Goal: Task Accomplishment & Management: Manage account settings

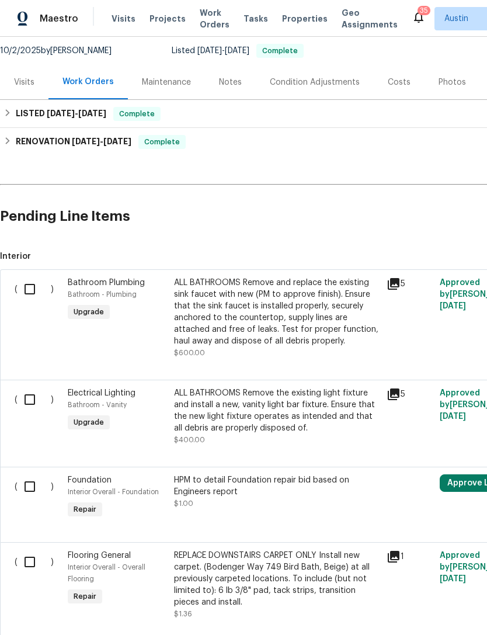
scroll to position [108, 0]
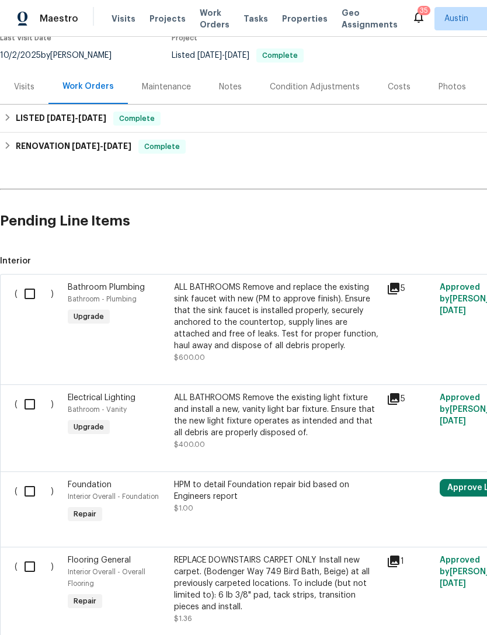
click at [36, 296] on input "checkbox" at bounding box center [34, 294] width 33 height 25
checkbox input "true"
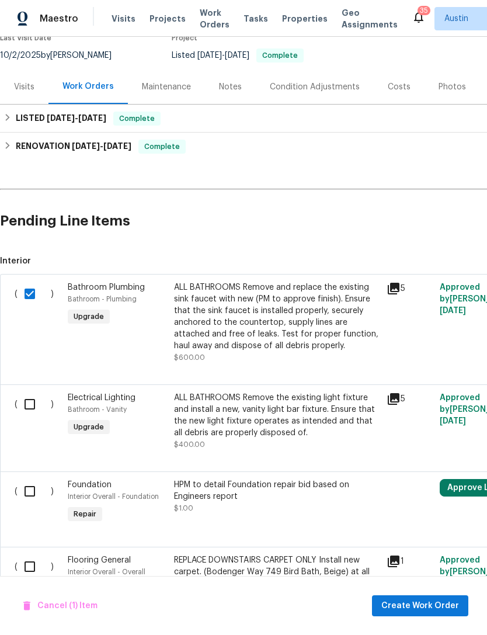
click at [35, 409] on input "checkbox" at bounding box center [34, 404] width 33 height 25
checkbox input "true"
click at [34, 496] on input "checkbox" at bounding box center [34, 491] width 33 height 25
checkbox input "true"
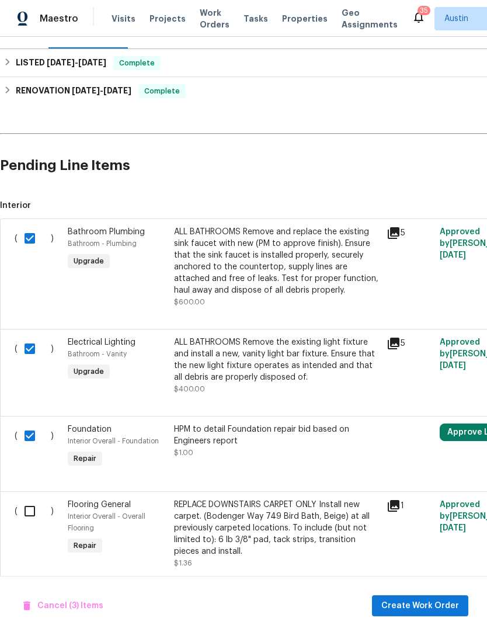
scroll to position [162, 0]
click at [32, 511] on input "checkbox" at bounding box center [34, 512] width 33 height 25
checkbox input "true"
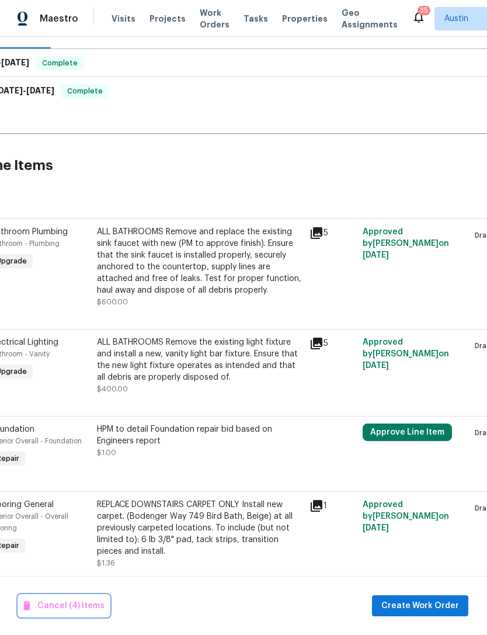
click at [91, 610] on span "Cancel (4) Items" at bounding box center [63, 606] width 81 height 15
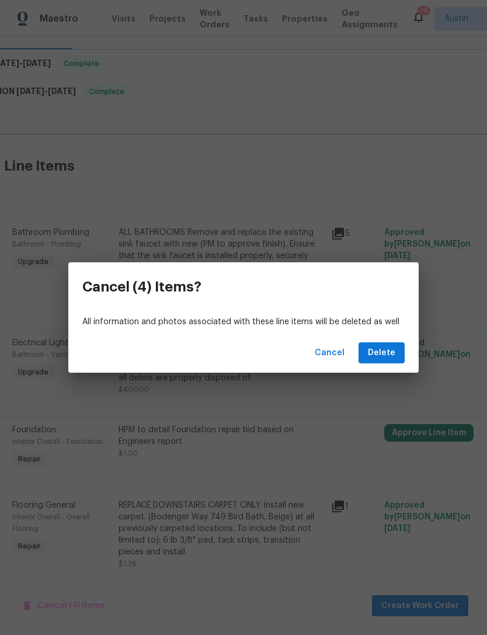
scroll to position [162, 55]
click at [378, 357] on span "Delete" at bounding box center [381, 353] width 27 height 15
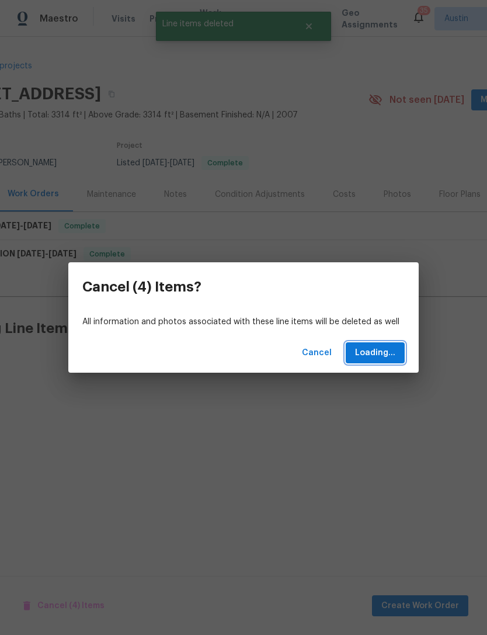
scroll to position [0, 55]
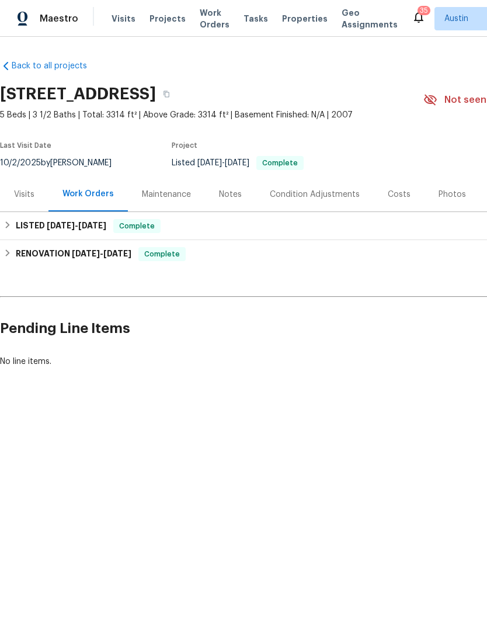
click at [267, 447] on html "Maestro Visits Projects Work Orders Tasks Properties Geo Assignments 35 [PERSON…" at bounding box center [243, 223] width 487 height 447
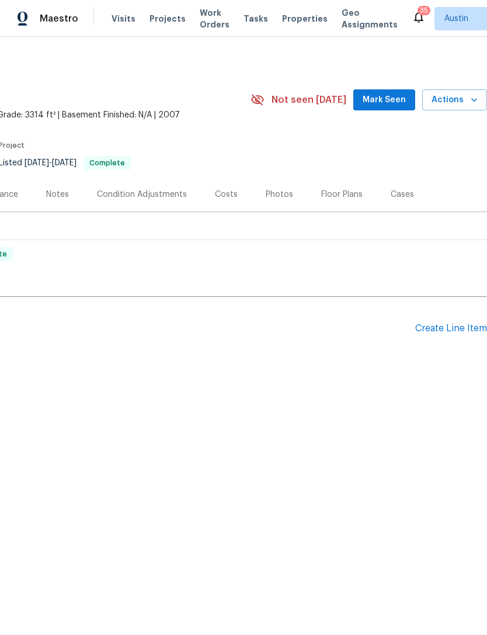
click at [455, 333] on div "Create Line Item" at bounding box center [452, 328] width 72 height 11
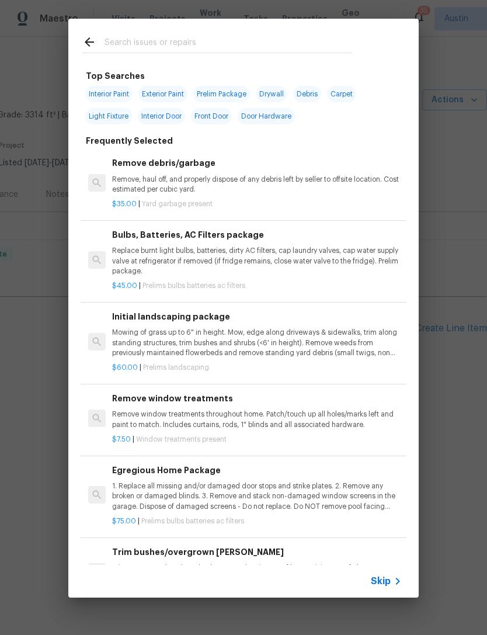
click at [227, 36] on input "text" at bounding box center [229, 44] width 248 height 18
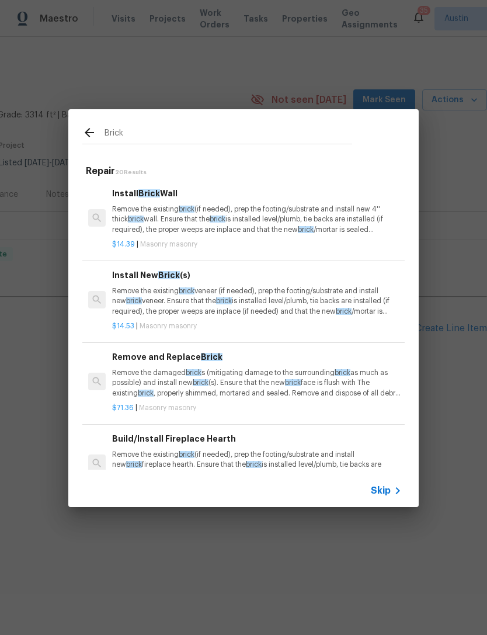
scroll to position [0, 0]
type input "B"
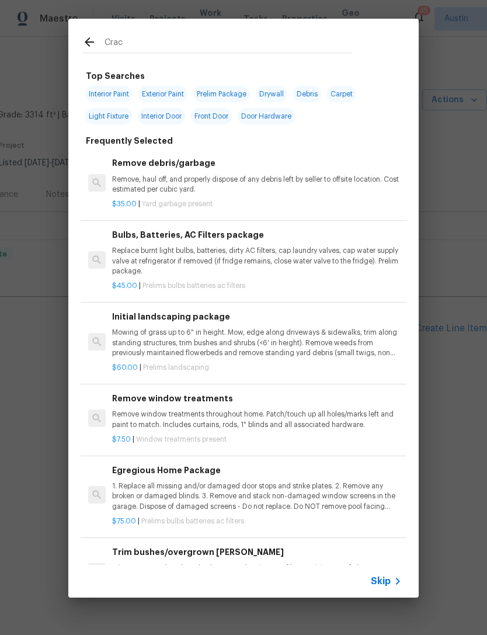
type input "Crack"
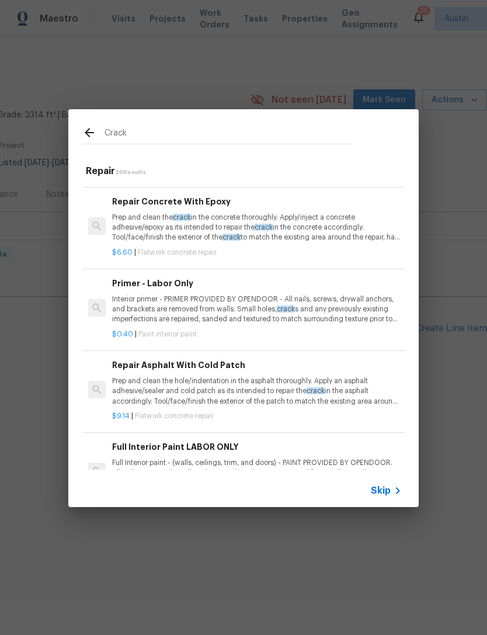
scroll to position [309, 0]
click at [337, 230] on p "Prep and clean the crack in the concrete thoroughly. Apply/inject a concrete ad…" at bounding box center [257, 228] width 290 height 30
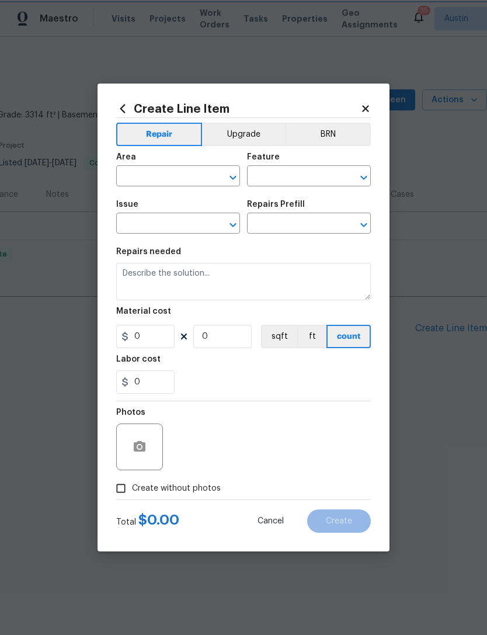
type input "Flatwork"
type input "Concrete Repair"
type textarea "Prep and clean the crack in the concrete thoroughly. Apply/inject a concrete ad…"
type input "1"
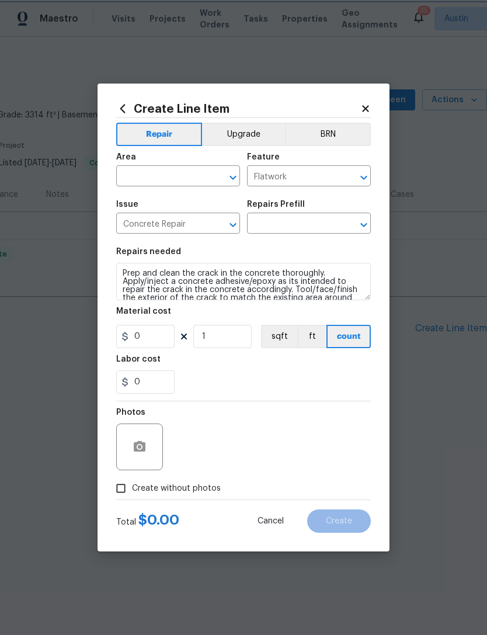
type input "Repair Concrete With Epoxy $6.60"
type input "6.6"
click at [192, 176] on input "text" at bounding box center [161, 177] width 91 height 18
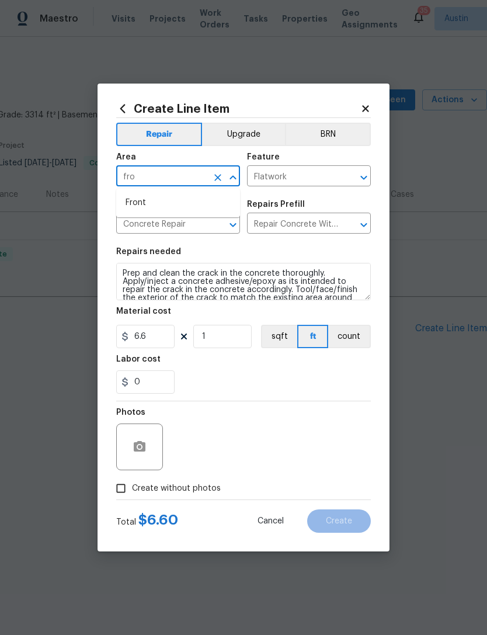
click at [189, 206] on li "Front" at bounding box center [178, 202] width 124 height 19
type input "Front"
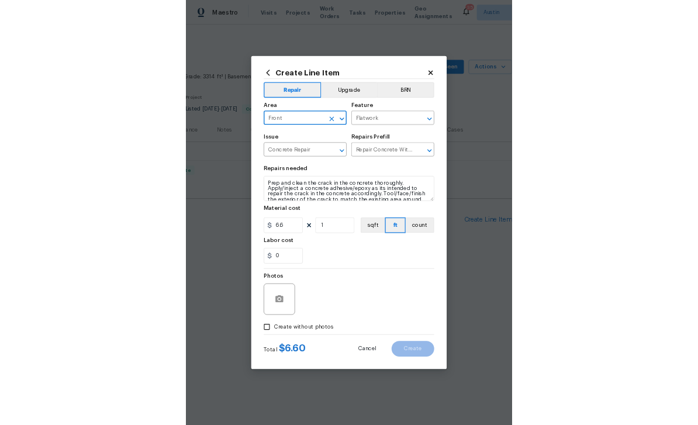
scroll to position [0, 0]
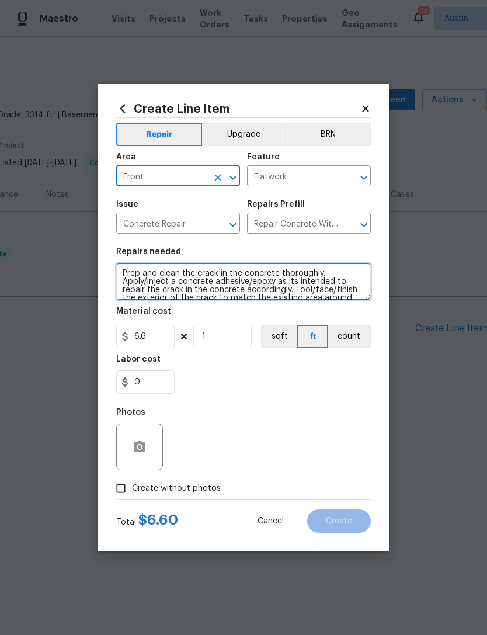
click at [123, 269] on textarea "Prep and clean the crack in the concrete thoroughly. Apply/inject a concrete ad…" at bounding box center [243, 281] width 255 height 37
click at [150, 265] on textarea "Prep and clean the crack in the concrete thoroughly. Apply/inject a concrete ad…" at bounding box center [243, 281] width 255 height 37
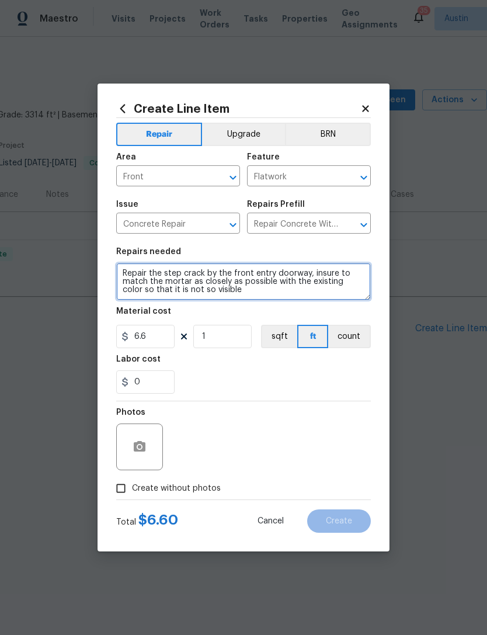
type textarea "Repair the step crack by the front entry doorway, insure to match the mortar as…"
click at [278, 396] on section "Repairs needed Repair the step crack by the front entry doorway, insure to matc…" at bounding box center [243, 321] width 255 height 160
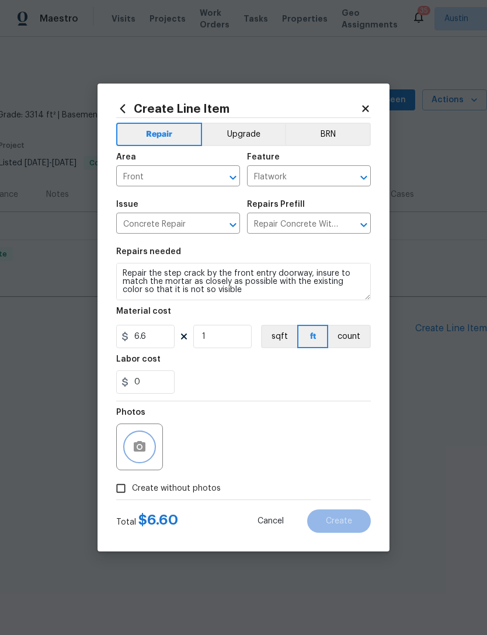
click at [148, 458] on button "button" at bounding box center [140, 447] width 28 height 28
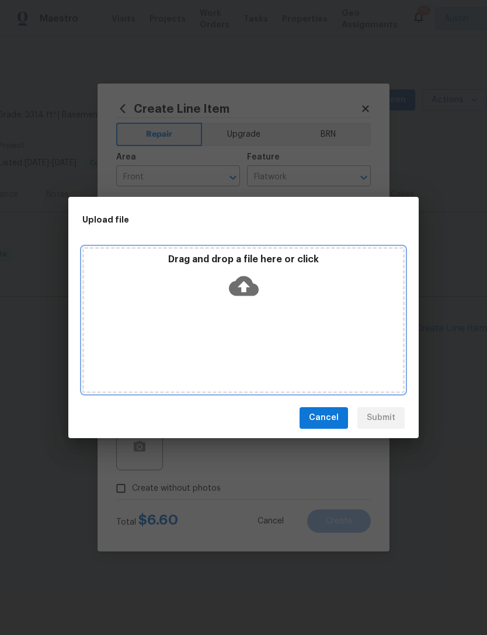
click at [234, 371] on div "Drag and drop a file here or click" at bounding box center [243, 320] width 323 height 146
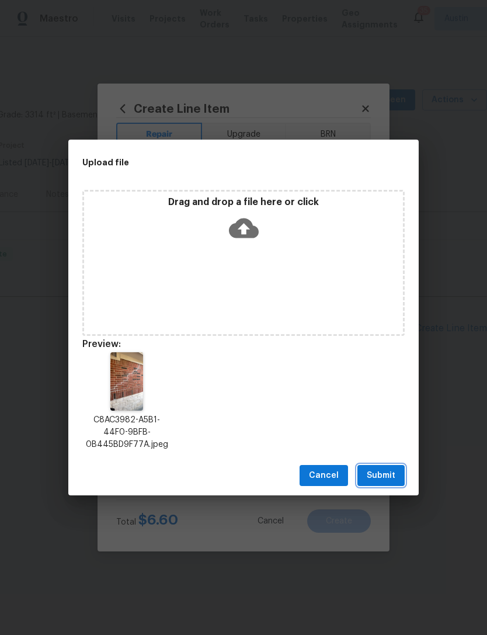
click at [387, 479] on span "Submit" at bounding box center [381, 476] width 29 height 15
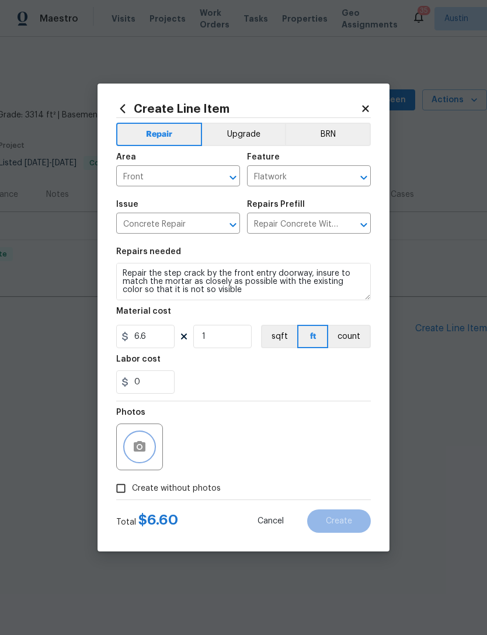
click at [133, 458] on button "button" at bounding box center [140, 447] width 28 height 28
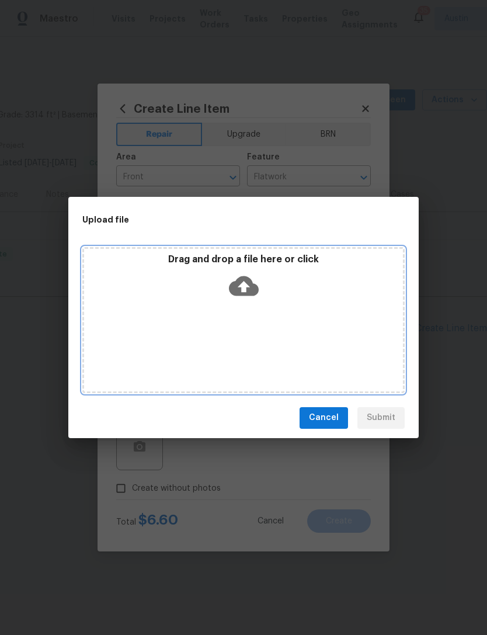
click at [228, 356] on div "Drag and drop a file here or click" at bounding box center [243, 320] width 323 height 146
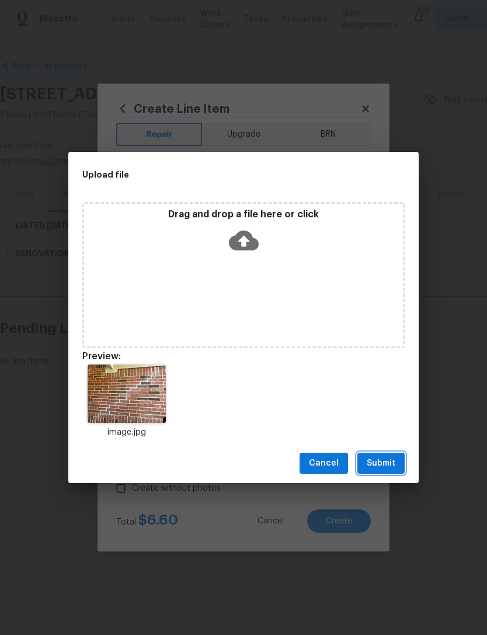
click at [403, 465] on button "Submit" at bounding box center [381, 464] width 47 height 22
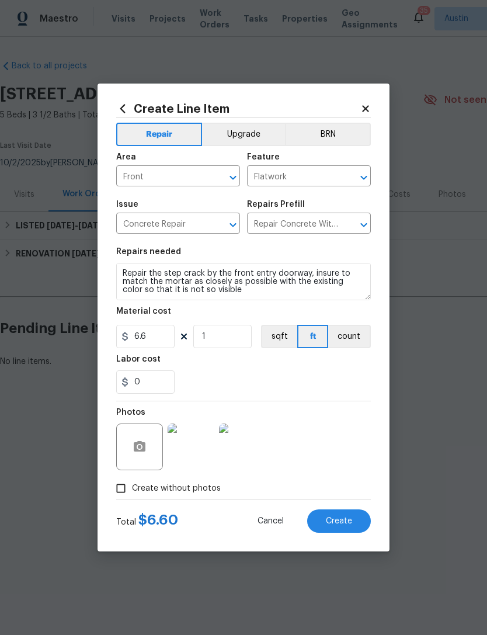
click at [317, 172] on input "Flatwork" at bounding box center [292, 177] width 91 height 18
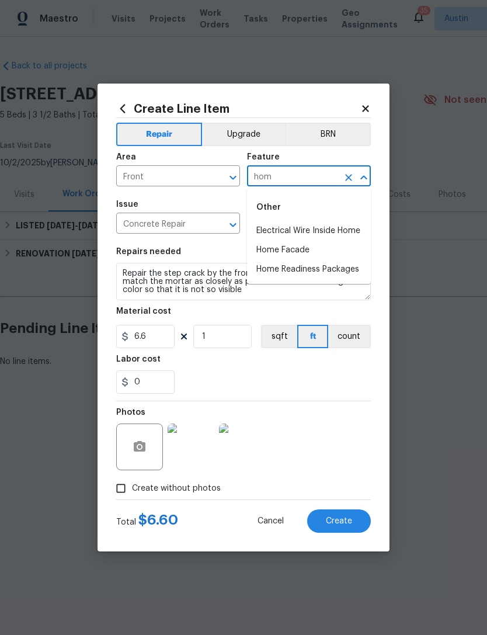
click at [335, 251] on li "Home Facade" at bounding box center [309, 250] width 124 height 19
type input "Home Facade"
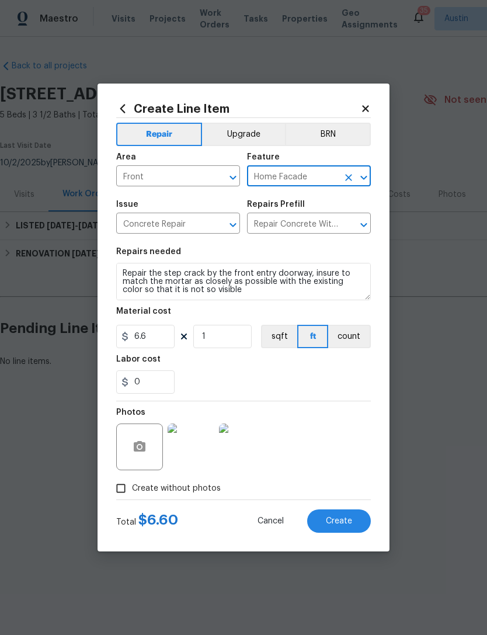
click at [327, 245] on section "Repairs needed Repair the step crack by the front entry doorway, insure to matc…" at bounding box center [243, 321] width 255 height 160
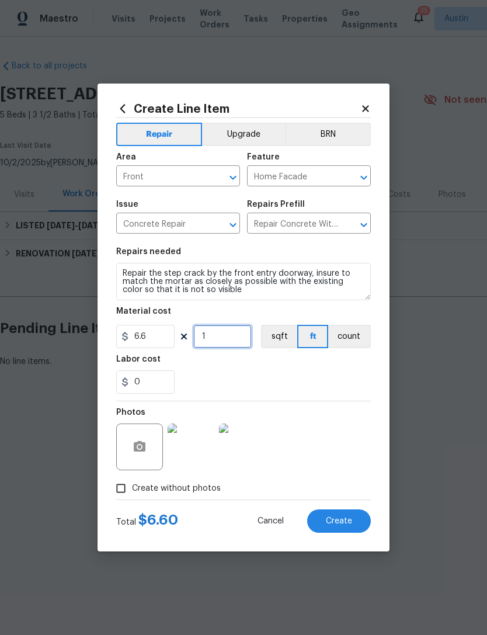
click at [228, 348] on input "1" at bounding box center [222, 336] width 58 height 23
click at [227, 343] on input "1" at bounding box center [222, 336] width 58 height 23
click at [226, 343] on input "1" at bounding box center [222, 336] width 58 height 23
click at [224, 338] on input "1" at bounding box center [222, 336] width 58 height 23
type input "10"
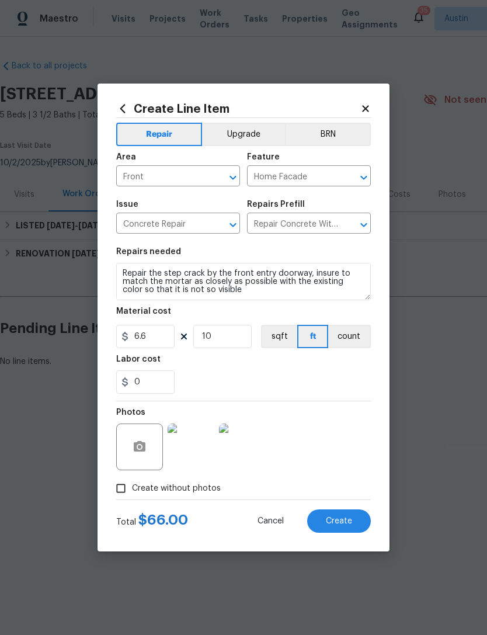
click at [327, 393] on div "0" at bounding box center [243, 382] width 255 height 23
click at [159, 385] on input "0" at bounding box center [145, 382] width 58 height 23
type input "100"
click at [355, 395] on section "Repairs needed Repair the step crack by the front entry doorway, insure to matc…" at bounding box center [243, 321] width 255 height 160
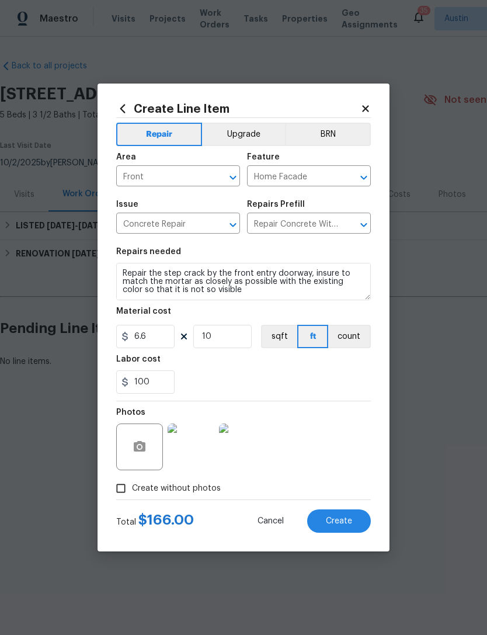
click at [203, 462] on img at bounding box center [191, 447] width 47 height 47
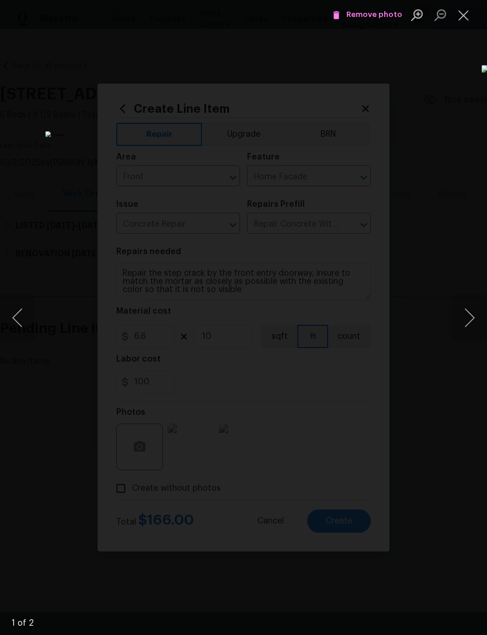
click at [470, 320] on button "Next image" at bounding box center [469, 318] width 35 height 47
click at [465, 320] on button "Next image" at bounding box center [469, 318] width 35 height 47
click at [468, 16] on button "Close lightbox" at bounding box center [463, 15] width 23 height 20
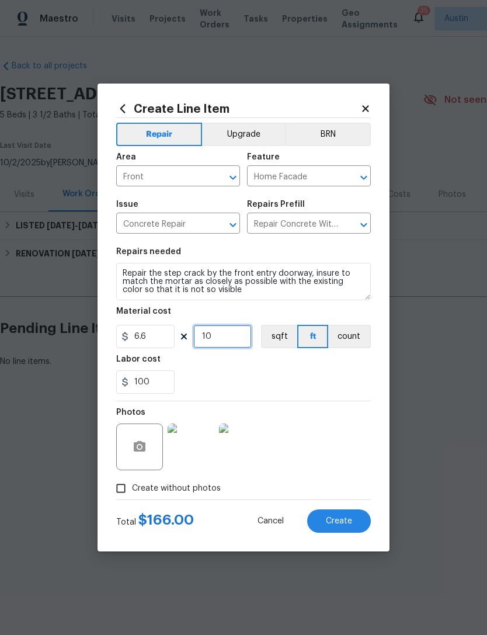
click at [227, 341] on input "10" at bounding box center [222, 336] width 58 height 23
click at [225, 334] on input "10" at bounding box center [222, 336] width 58 height 23
type input "12"
click at [261, 376] on div "100" at bounding box center [243, 382] width 255 height 23
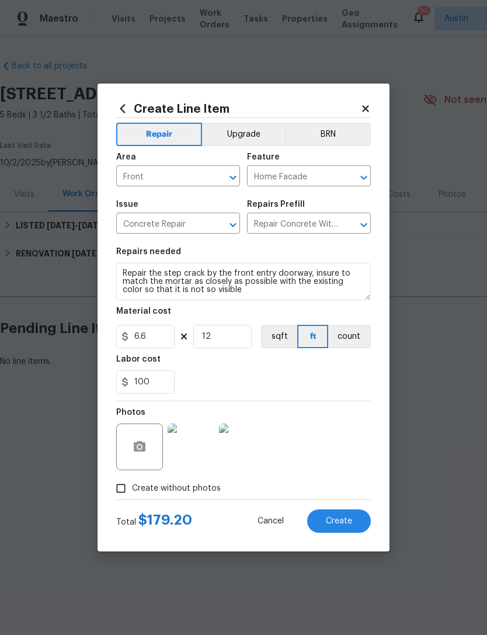
click at [199, 463] on img at bounding box center [191, 447] width 47 height 47
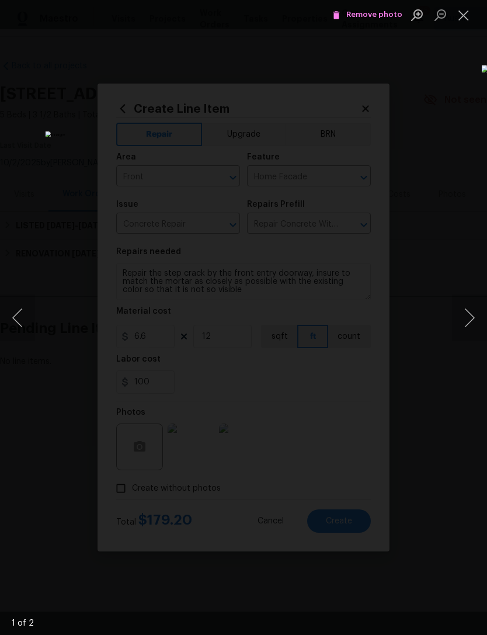
click at [468, 13] on button "Close lightbox" at bounding box center [463, 15] width 23 height 20
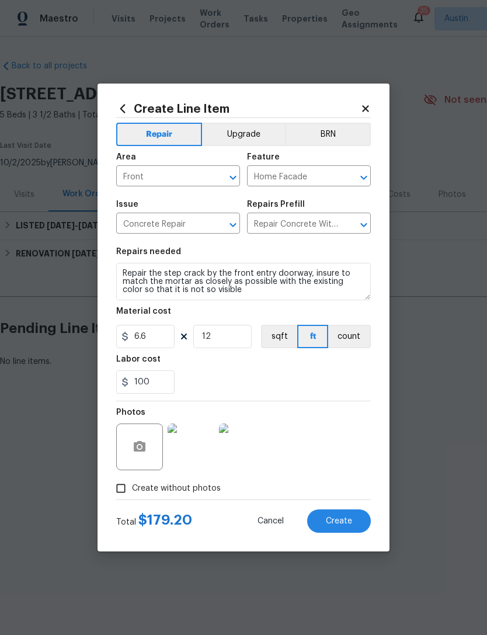
click at [331, 398] on section "Repairs needed Repair the step crack by the front entry doorway, insure to matc…" at bounding box center [243, 321] width 255 height 160
click at [338, 401] on section "Repairs needed Repair the step crack by the front entry doorway, insure to matc…" at bounding box center [243, 321] width 255 height 160
click at [348, 524] on span "Create" at bounding box center [339, 521] width 26 height 9
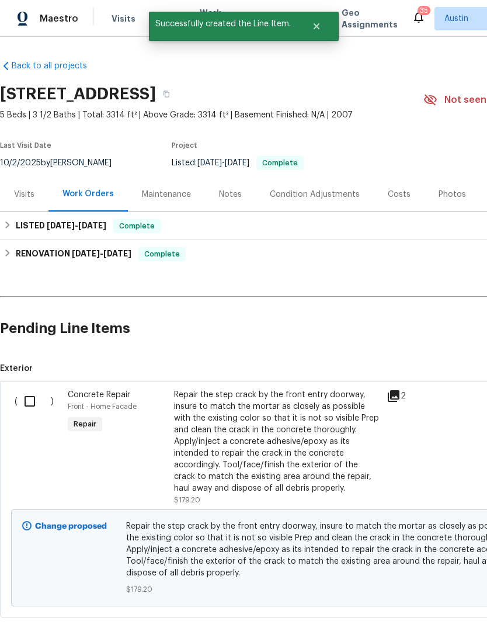
click at [20, 411] on input "checkbox" at bounding box center [34, 401] width 33 height 25
checkbox input "true"
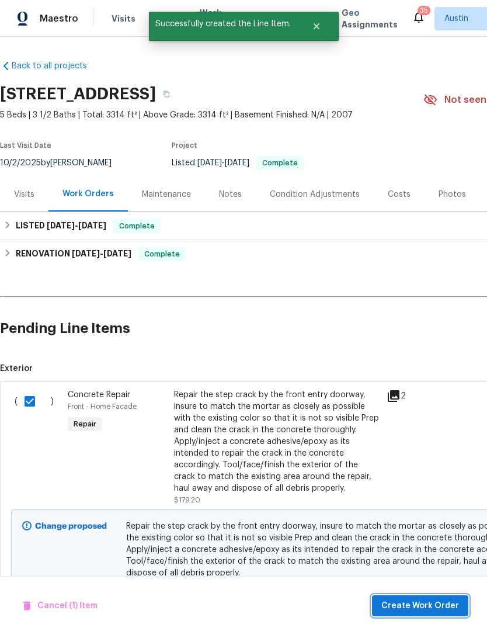
click at [445, 598] on button "Create Work Order" at bounding box center [420, 607] width 96 height 22
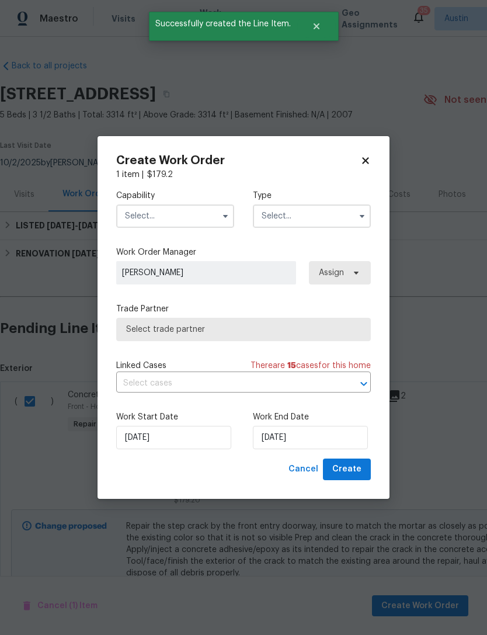
click at [191, 218] on input "text" at bounding box center [175, 216] width 118 height 23
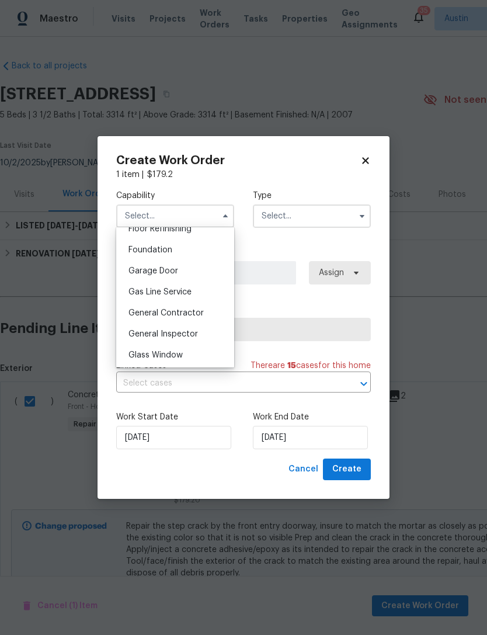
scroll to position [487, 0]
click at [203, 310] on div "General Contractor" at bounding box center [175, 312] width 112 height 21
type input "General Contractor"
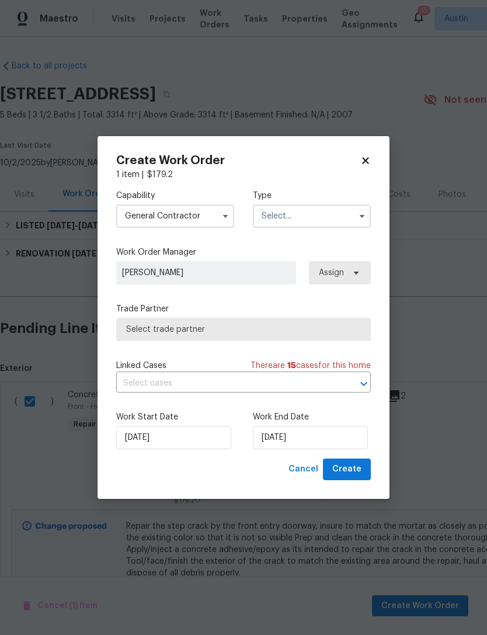
click at [328, 221] on input "text" at bounding box center [312, 216] width 118 height 23
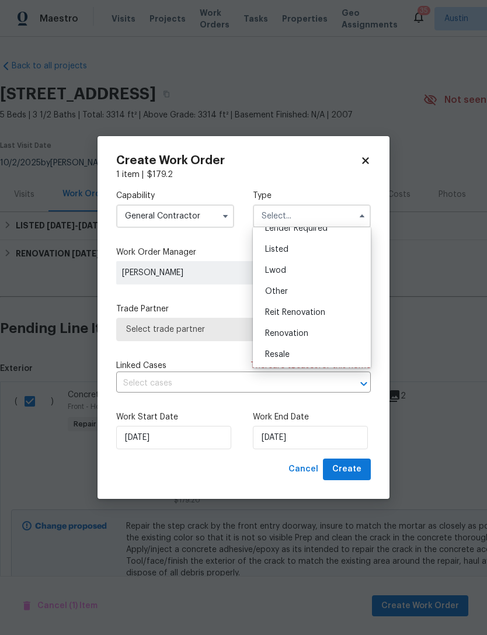
scroll to position [99, 0]
click at [328, 254] on div "Listed" at bounding box center [312, 246] width 112 height 21
type input "Listed"
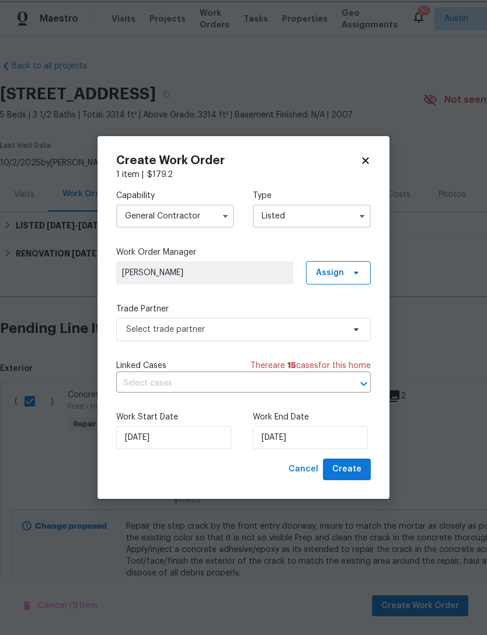
scroll to position [0, 0]
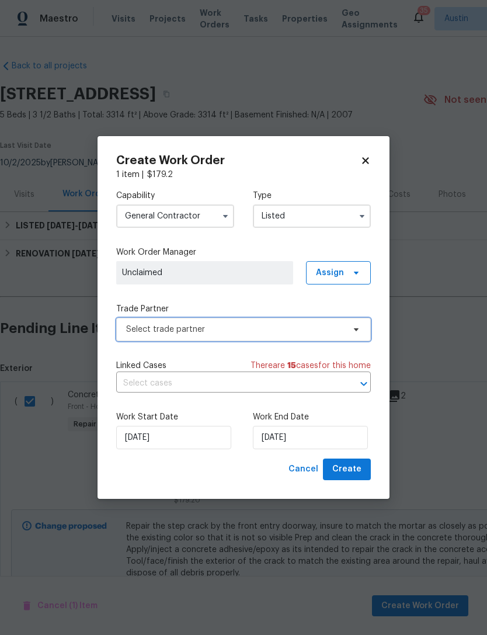
click at [320, 331] on span "Select trade partner" at bounding box center [235, 330] width 218 height 12
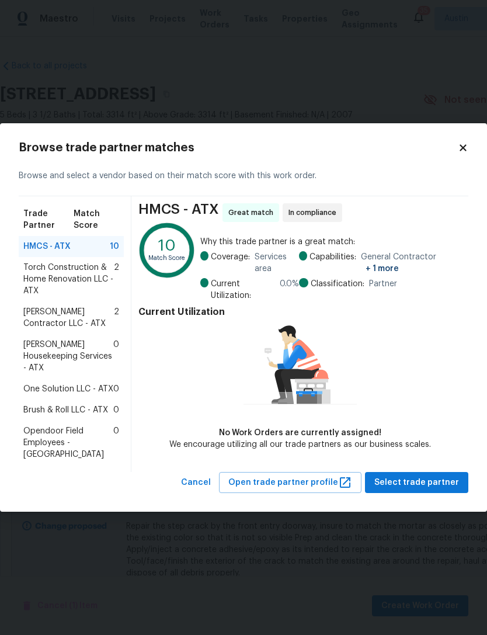
click at [74, 358] on span "Arelis Housekeeping Services - ATX" at bounding box center [68, 356] width 90 height 35
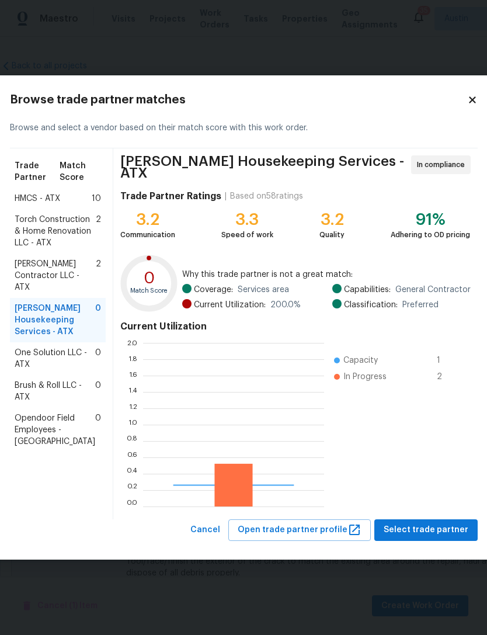
scroll to position [164, 181]
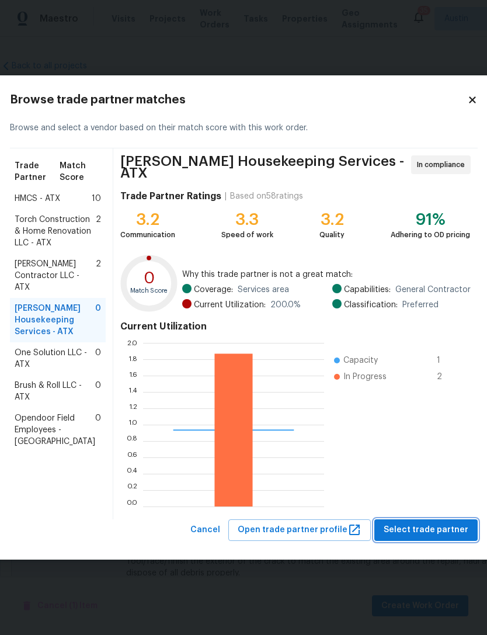
click at [427, 531] on span "Select trade partner" at bounding box center [426, 530] width 85 height 15
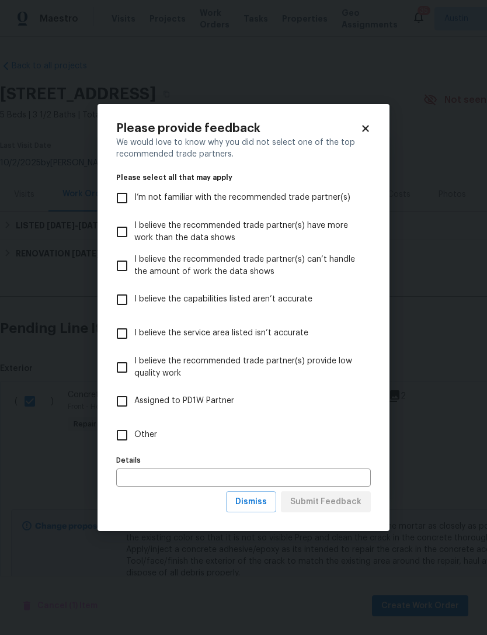
click at [132, 437] on input "Other" at bounding box center [122, 435] width 25 height 25
checkbox input "true"
click at [337, 508] on span "Submit Feedback" at bounding box center [325, 502] width 71 height 15
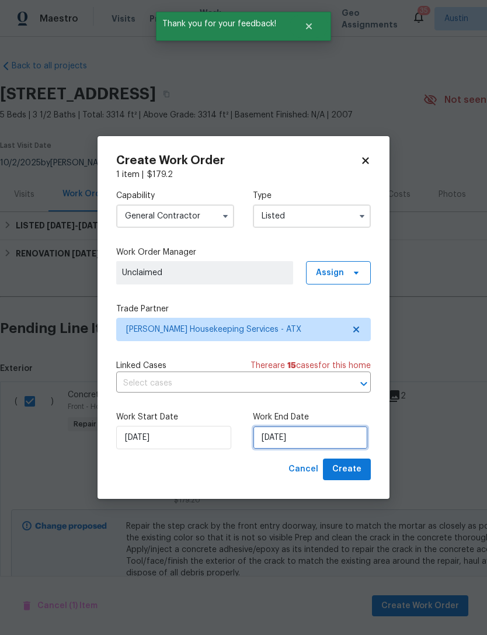
click at [293, 441] on input "[DATE]" at bounding box center [310, 437] width 115 height 23
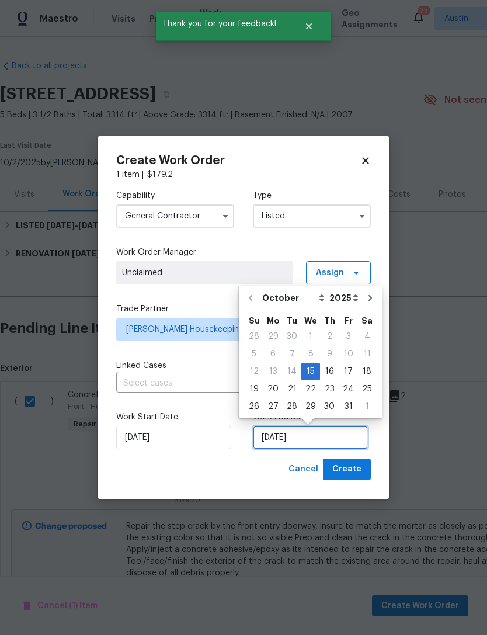
scroll to position [22, 0]
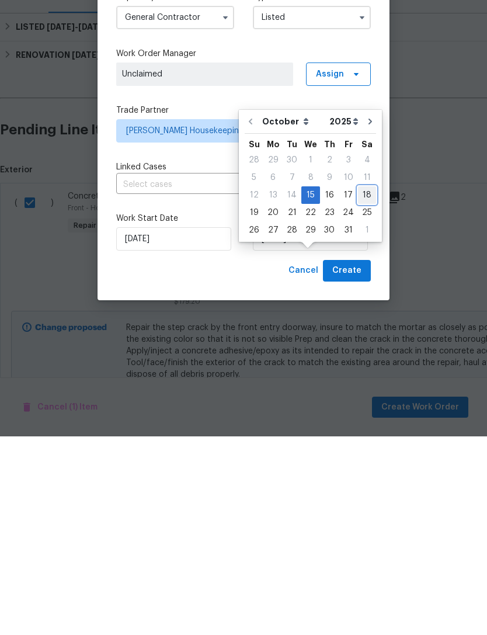
click at [358, 386] on div "18" at bounding box center [367, 394] width 18 height 16
type input "10/18/2025"
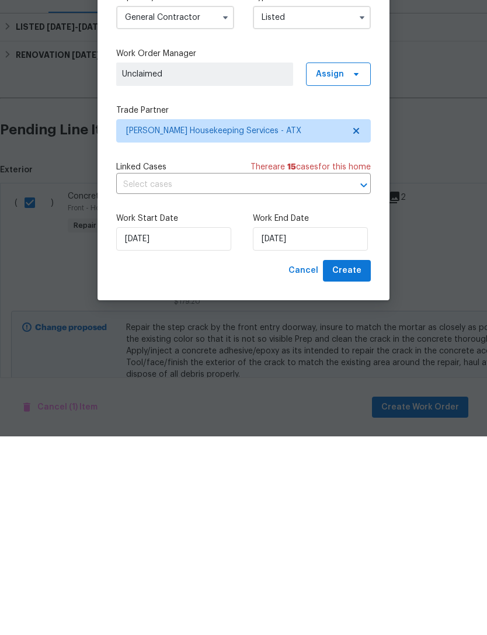
scroll to position [37, 0]
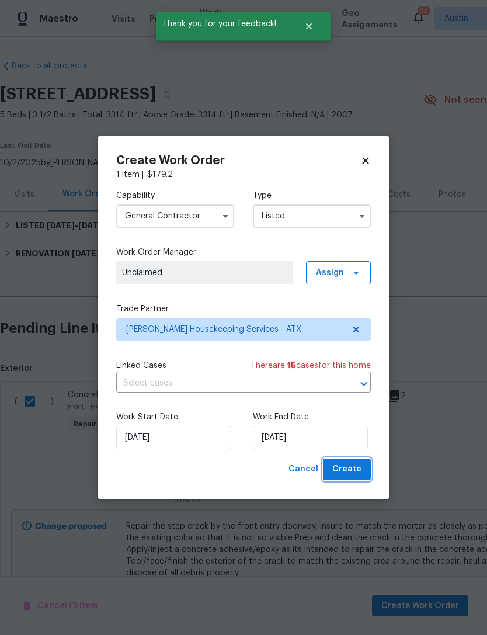
click at [360, 473] on span "Create" at bounding box center [347, 469] width 29 height 15
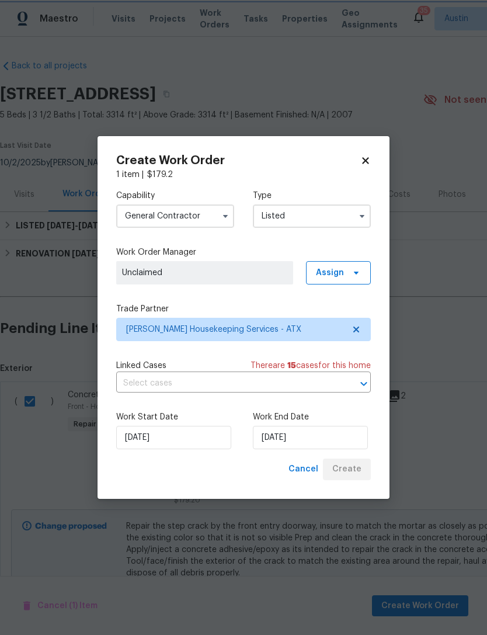
checkbox input "false"
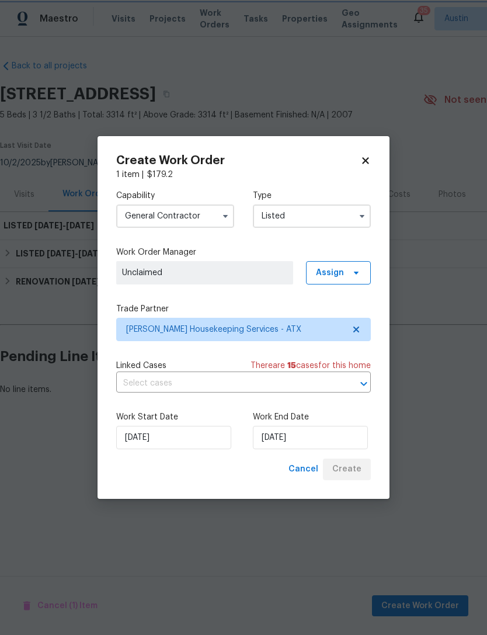
scroll to position [0, 0]
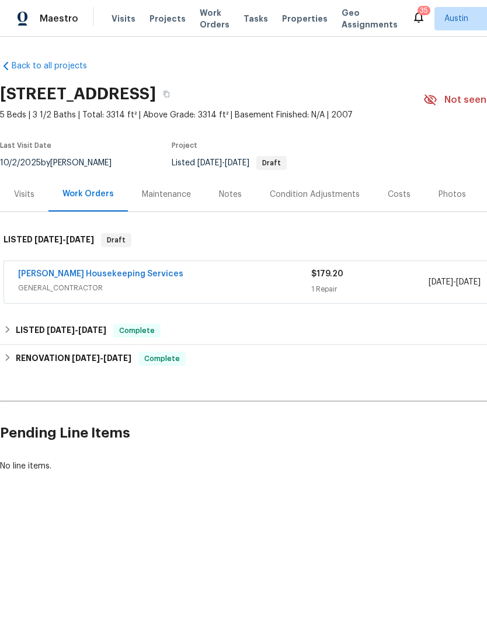
click at [127, 272] on link "[PERSON_NAME] Housekeeping Services" at bounding box center [100, 274] width 165 height 8
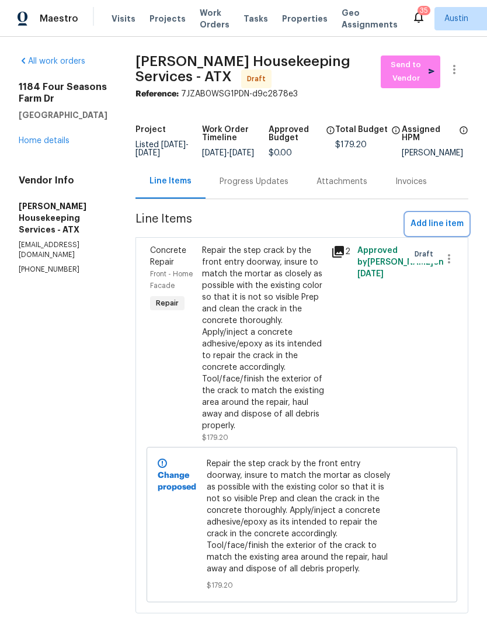
click at [440, 231] on span "Add line item" at bounding box center [437, 224] width 53 height 15
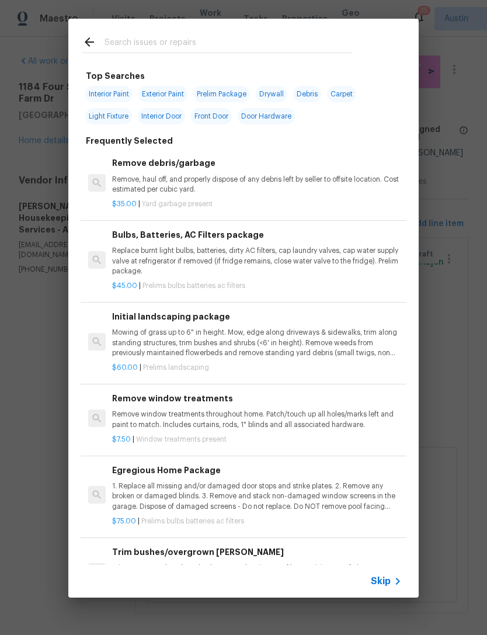
click at [227, 47] on input "text" at bounding box center [229, 44] width 248 height 18
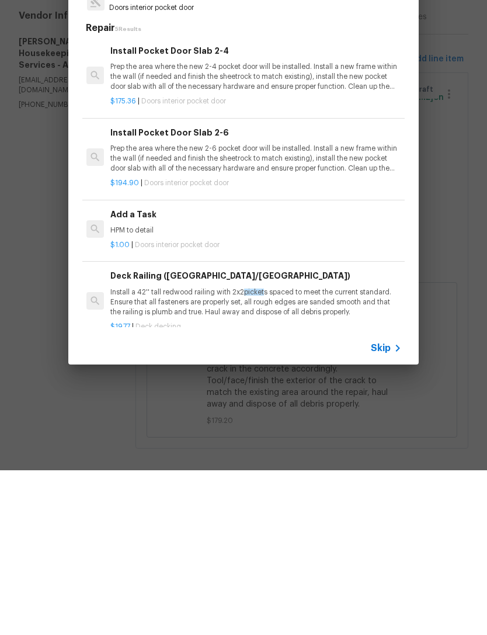
scroll to position [0, 2]
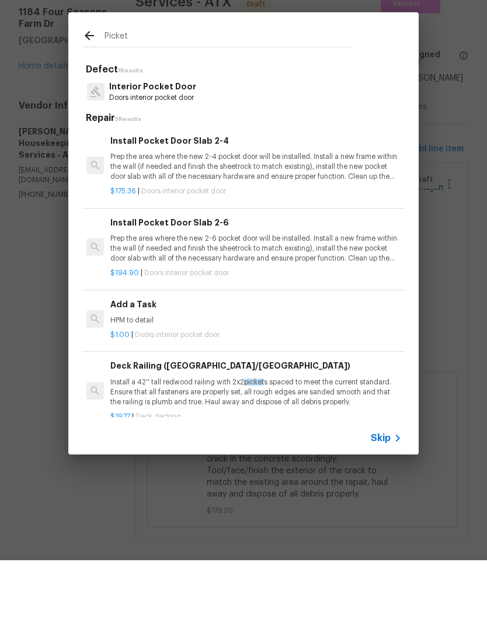
click at [126, 104] on input "Picket" at bounding box center [229, 113] width 248 height 18
click at [125, 104] on input "Picket" at bounding box center [229, 113] width 248 height 18
type input "Fencing"
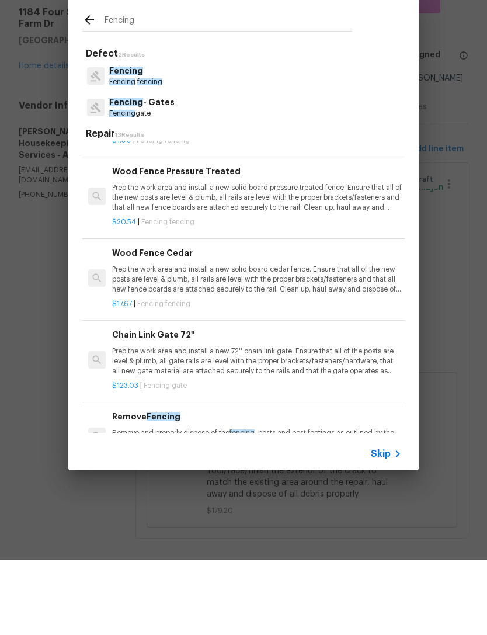
scroll to position [682, 0]
click at [304, 257] on p "Prep the work area and install a new solid board pressure treated fence. Ensure…" at bounding box center [257, 272] width 290 height 30
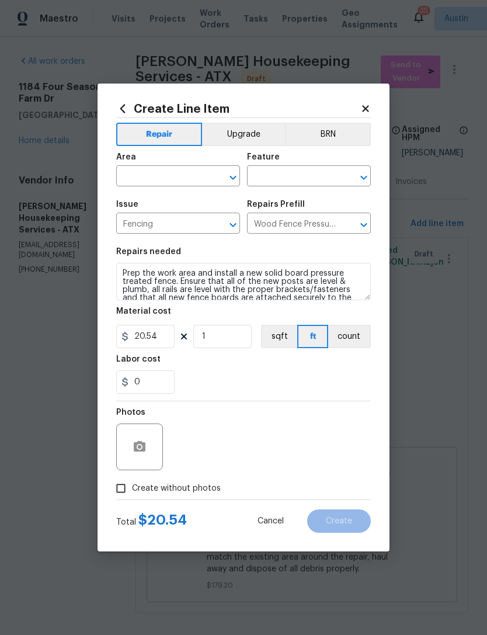
click at [183, 175] on input "text" at bounding box center [161, 177] width 91 height 18
click at [193, 213] on li "Front" at bounding box center [178, 222] width 124 height 19
type input "Front"
click at [300, 172] on input "text" at bounding box center [292, 177] width 91 height 18
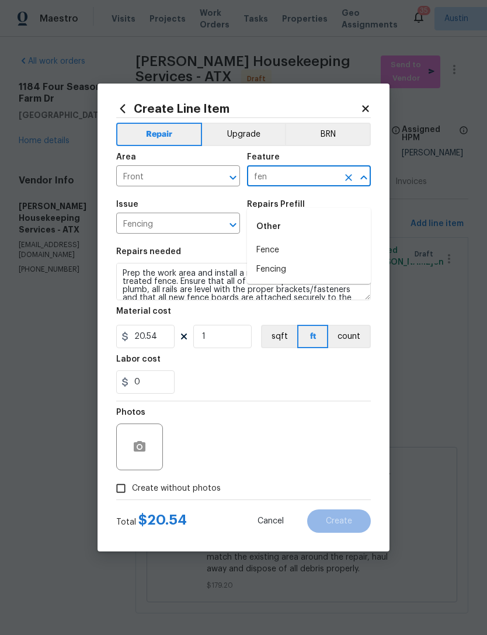
click at [306, 260] on li "Fencing" at bounding box center [309, 269] width 124 height 19
type input "Fencing"
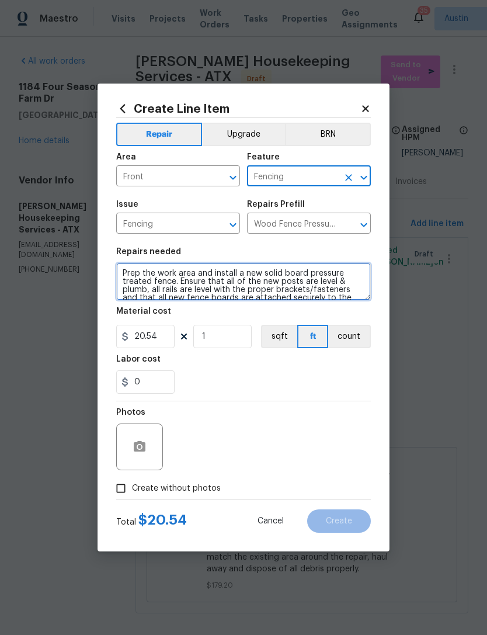
click at [127, 272] on textarea "Prep the work area and install a new solid board pressure treated fence. Ensure…" at bounding box center [243, 281] width 255 height 37
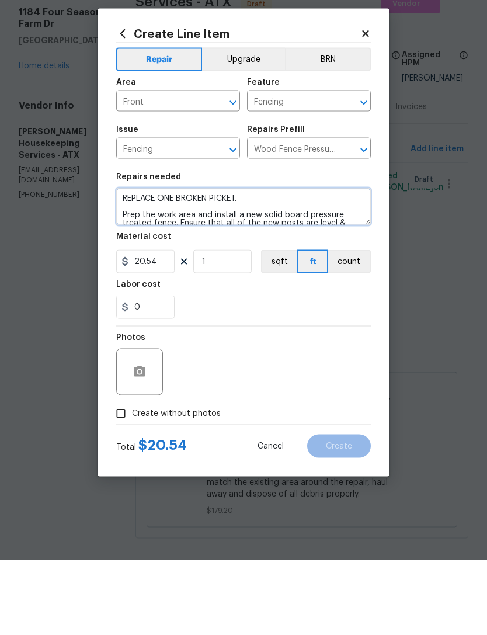
type textarea "REPLACE ONE BROKEN PICKET. Prep the work area and install a new solid board pre…"
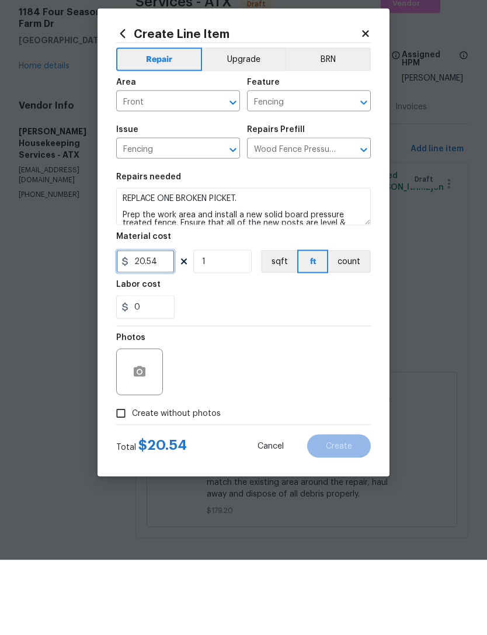
click at [148, 325] on input "20.54" at bounding box center [145, 336] width 58 height 23
click at [150, 325] on input "20.54" at bounding box center [145, 336] width 58 height 23
type input "10"
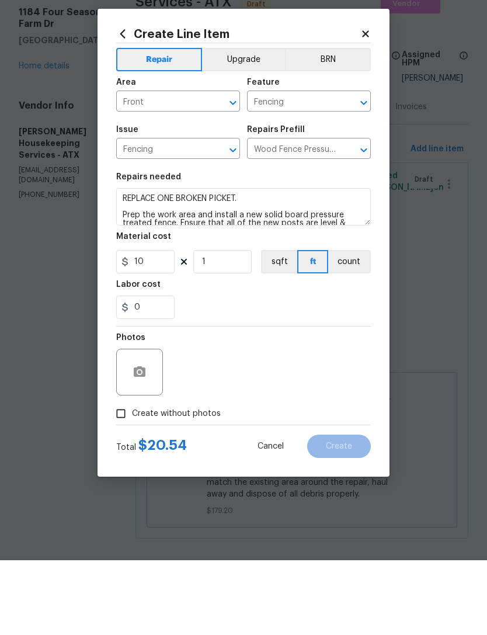
click at [278, 402] on div "Photos" at bounding box center [243, 440] width 255 height 76
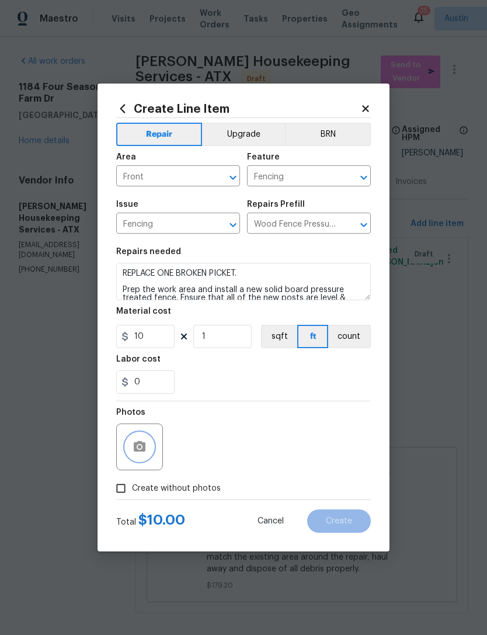
click at [151, 455] on button "button" at bounding box center [140, 447] width 28 height 28
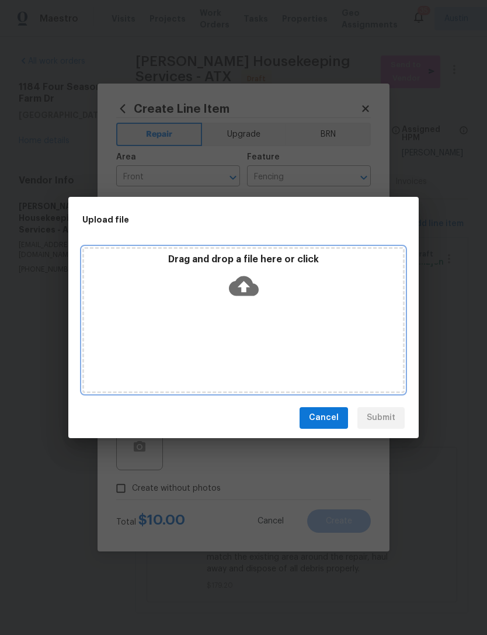
click at [190, 366] on div "Drag and drop a file here or click" at bounding box center [243, 320] width 323 height 146
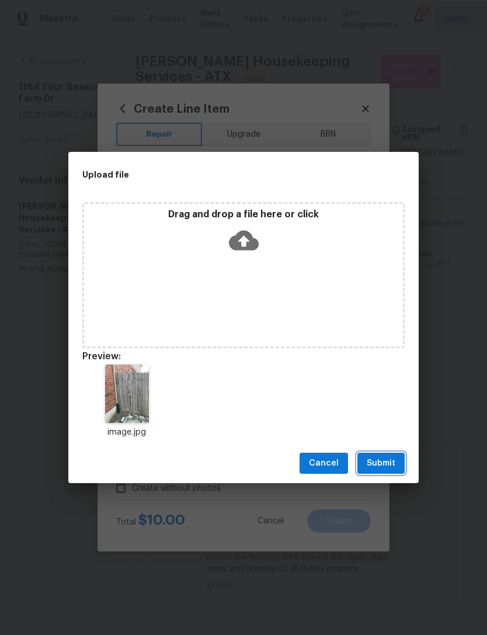
click at [386, 464] on span "Submit" at bounding box center [381, 463] width 29 height 15
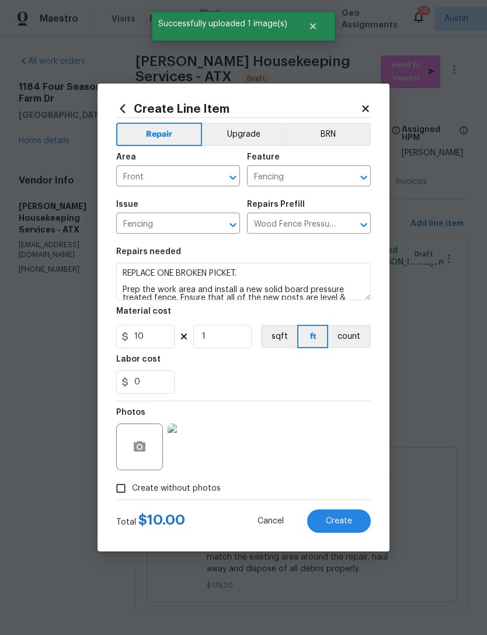
click at [344, 531] on button "Create" at bounding box center [339, 521] width 64 height 23
type input "0"
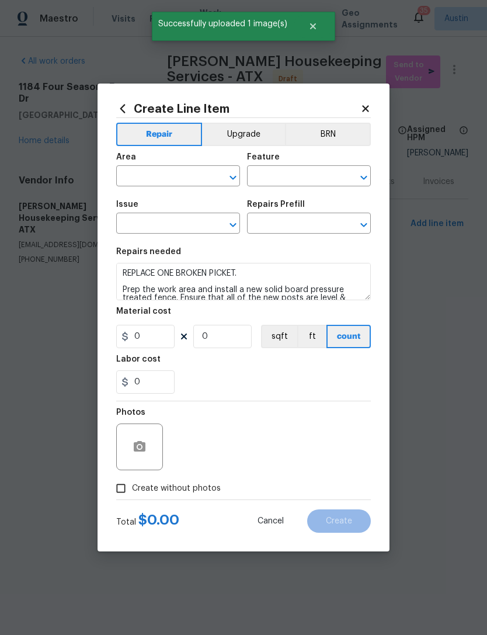
scroll to position [0, 0]
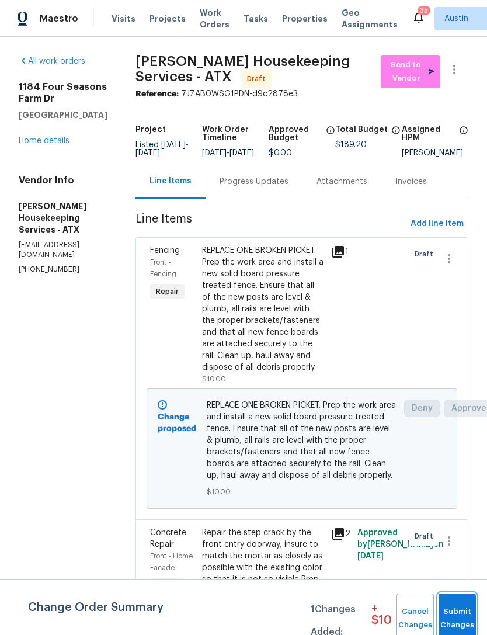
click at [466, 607] on span "Submit Changes" at bounding box center [458, 618] width 26 height 27
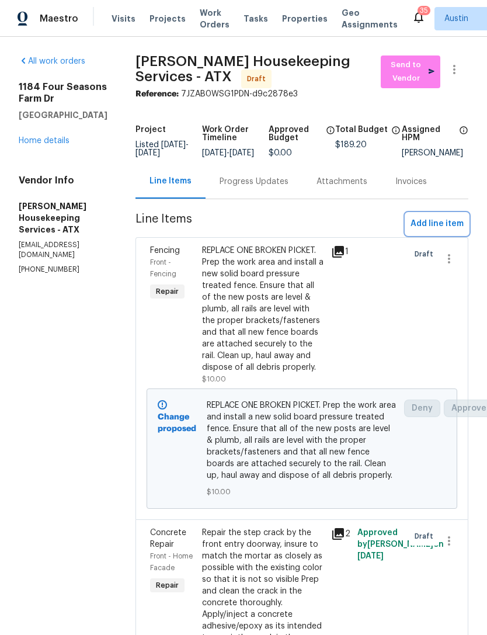
click at [445, 231] on span "Add line item" at bounding box center [437, 224] width 53 height 15
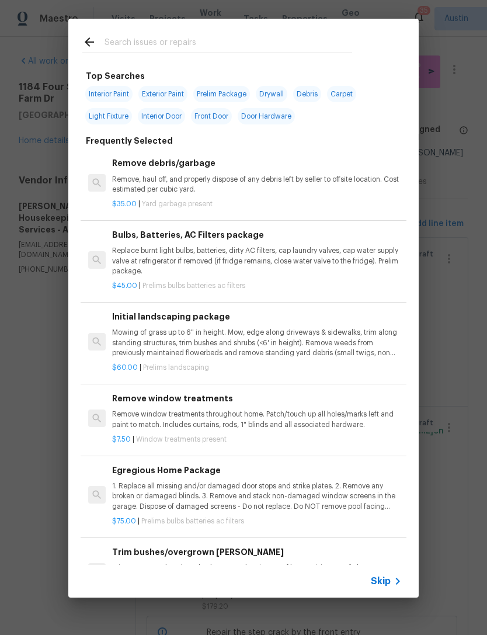
click at [205, 36] on input "text" at bounding box center [229, 44] width 248 height 18
type input "Debri"
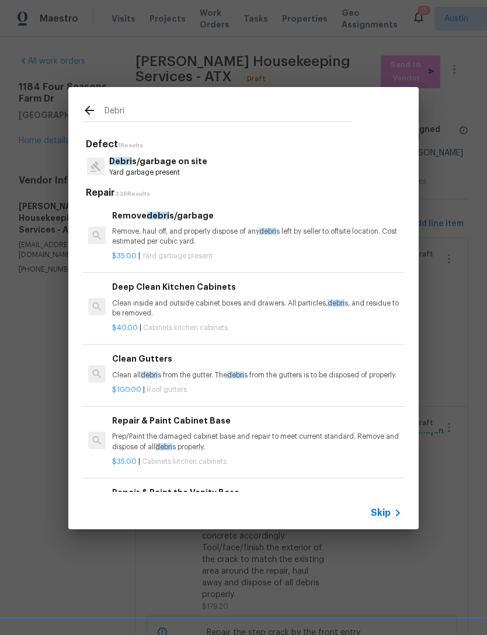
click at [198, 166] on p "Debri s/garbage on site" at bounding box center [158, 161] width 98 height 12
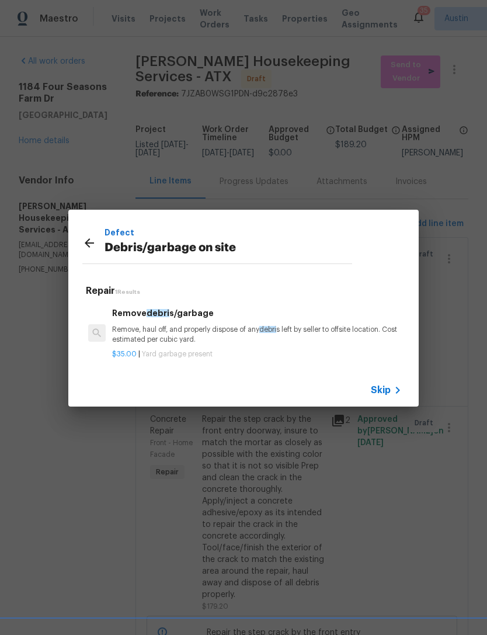
click at [184, 337] on p "Remove, haul off, and properly dispose of any debri s left by seller to offsite…" at bounding box center [257, 335] width 290 height 20
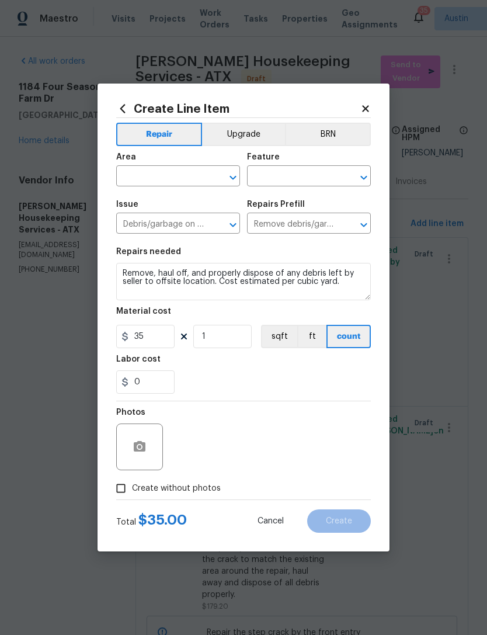
click at [196, 172] on input "text" at bounding box center [161, 177] width 91 height 18
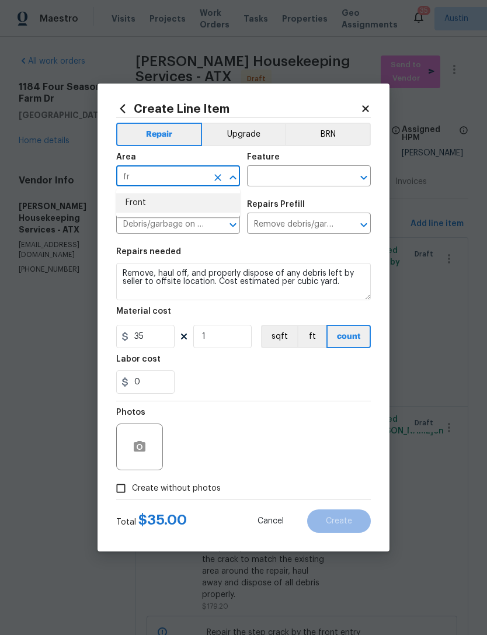
click at [196, 206] on li "Front" at bounding box center [178, 202] width 124 height 19
type input "Front"
click at [300, 174] on input "text" at bounding box center [292, 177] width 91 height 18
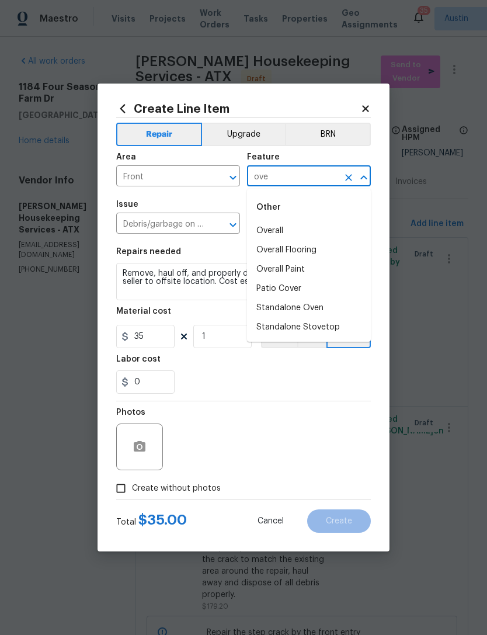
click at [311, 235] on li "Overall" at bounding box center [309, 231] width 124 height 19
type input "Overall"
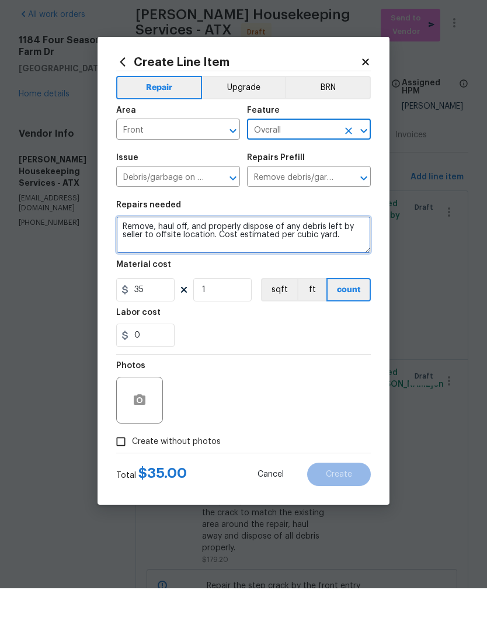
click at [132, 263] on textarea "Remove, haul off, and properly dispose of any debris left by seller to offsite …" at bounding box center [243, 281] width 255 height 37
click at [117, 263] on textarea "Remove, haul off, and properly dispose of any debris left by seller to offsite …" at bounding box center [243, 281] width 255 height 37
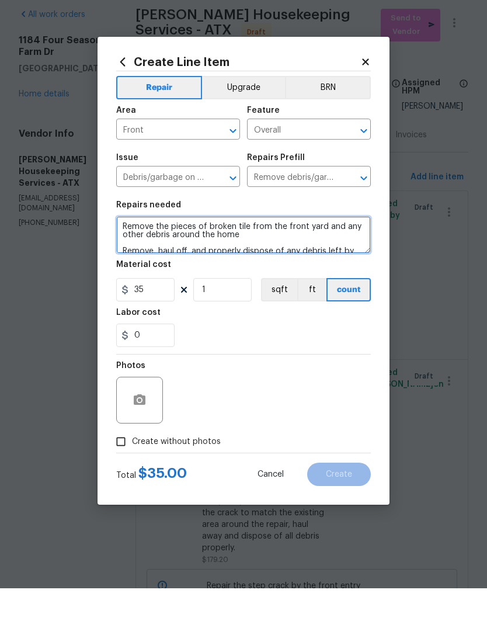
scroll to position [2, 0]
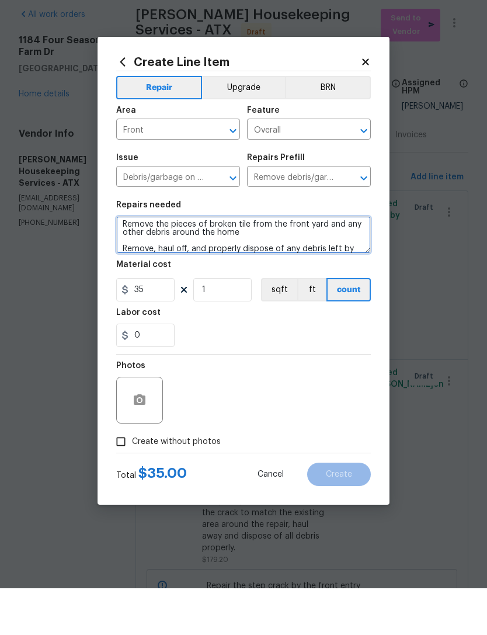
type textarea "Remove the pieces of broken tile from the front yard and any other debris aroun…"
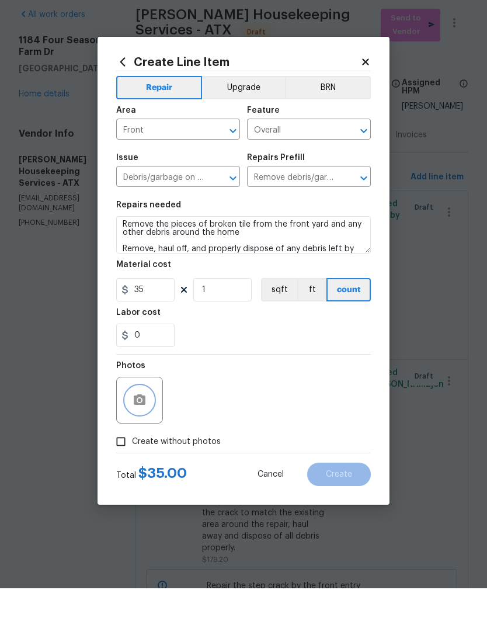
click at [147, 433] on button "button" at bounding box center [140, 447] width 28 height 28
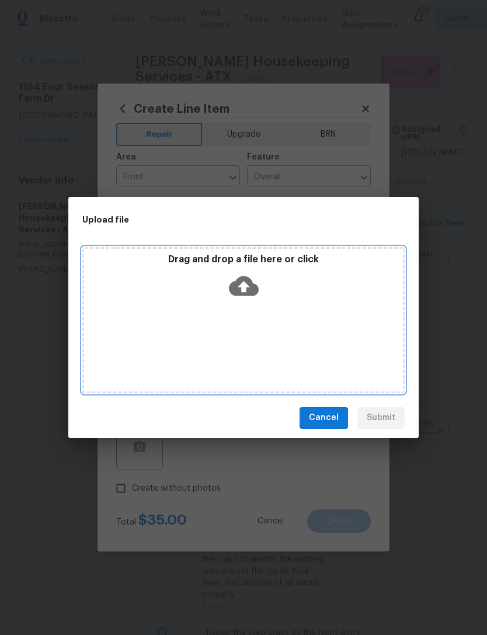
click at [187, 326] on div "Drag and drop a file here or click" at bounding box center [243, 320] width 323 height 146
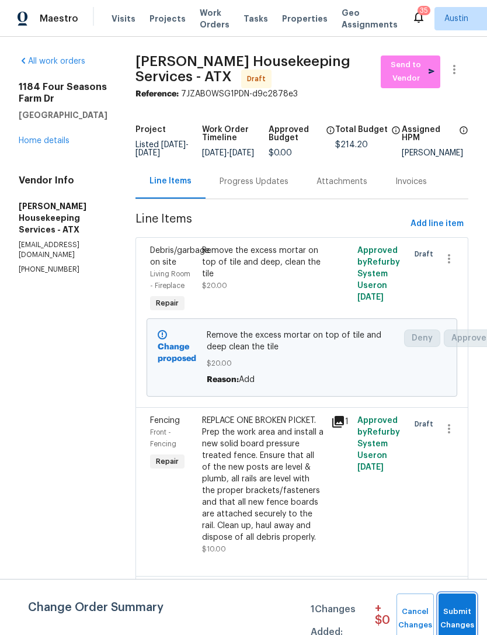
click at [462, 620] on span "Submit Changes" at bounding box center [458, 618] width 26 height 27
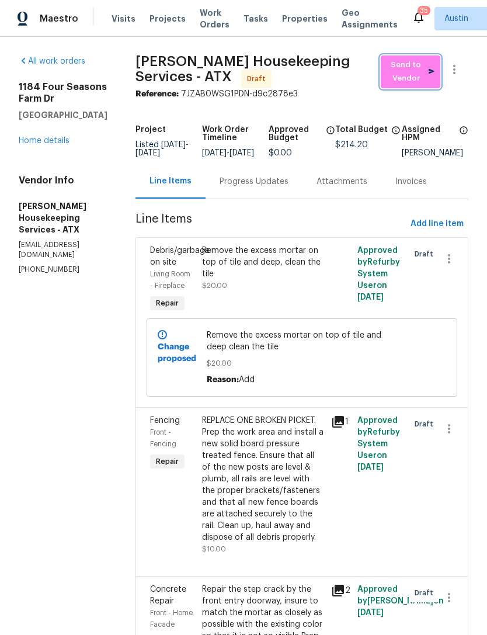
click at [414, 73] on span "Send to Vendor" at bounding box center [411, 71] width 48 height 27
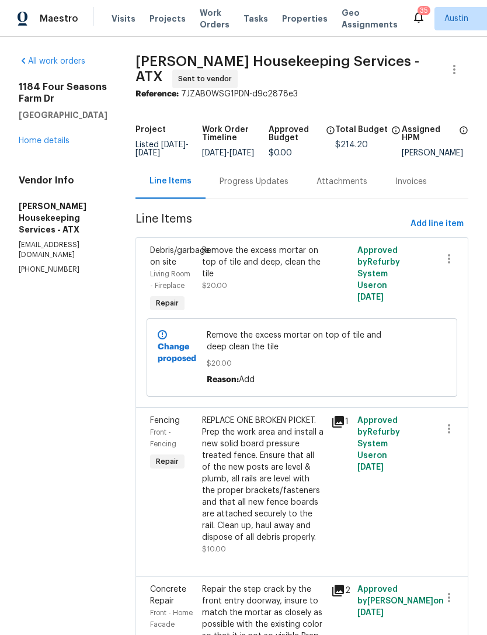
click at [287, 184] on div "Progress Updates" at bounding box center [254, 182] width 69 height 12
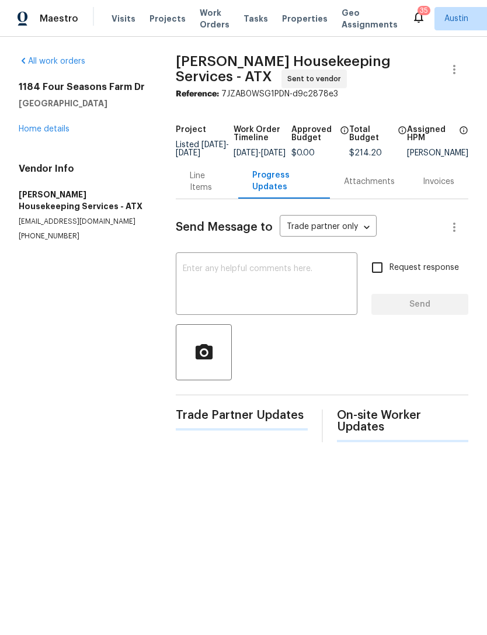
click at [293, 292] on textarea at bounding box center [267, 285] width 168 height 41
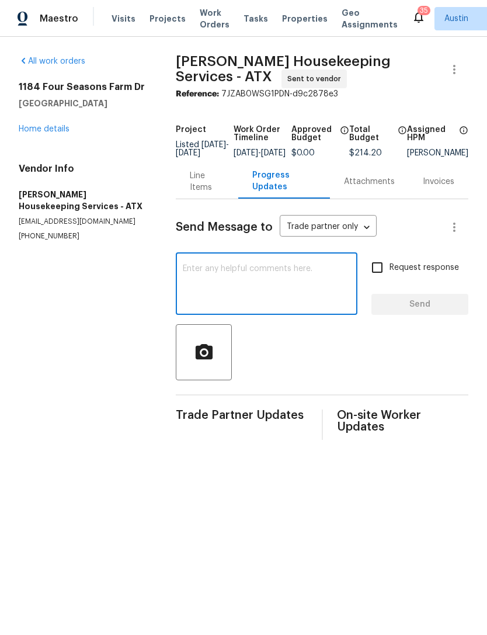
click at [274, 289] on textarea at bounding box center [267, 285] width 168 height 41
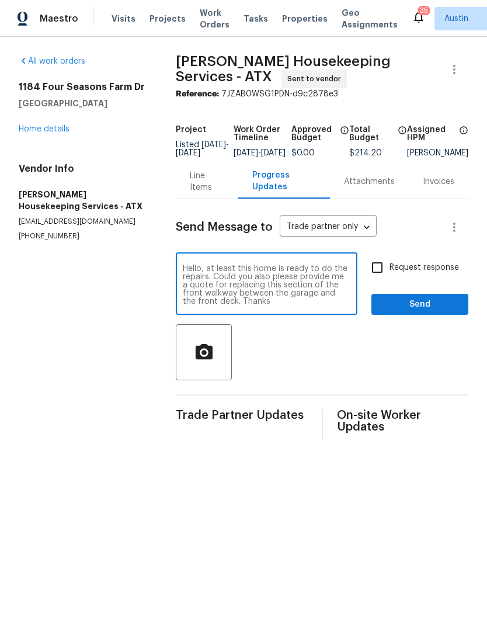
click at [236, 276] on textarea "Hello, at least this home is ready to do the repairs. Could you also please pro…" at bounding box center [267, 285] width 168 height 41
click at [314, 306] on textarea "Hello, this home is ready to do the repairs. Could you also please provide me a…" at bounding box center [267, 285] width 168 height 41
type textarea "Hello, this home is ready to do the repairs. Could you also please provide me a…"
click at [379, 279] on input "Request response" at bounding box center [377, 267] width 25 height 25
checkbox input "true"
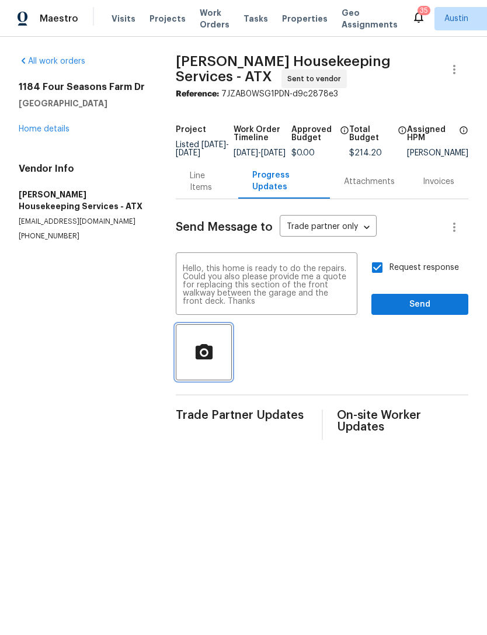
click at [205, 378] on button "button" at bounding box center [204, 352] width 56 height 56
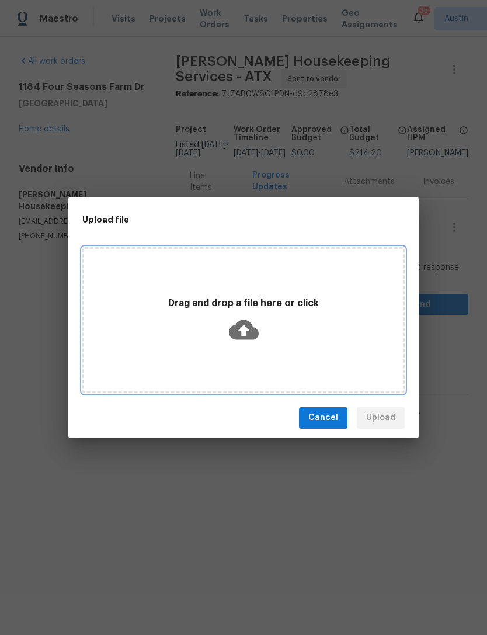
click at [333, 349] on div "Drag and drop a file here or click" at bounding box center [243, 320] width 323 height 146
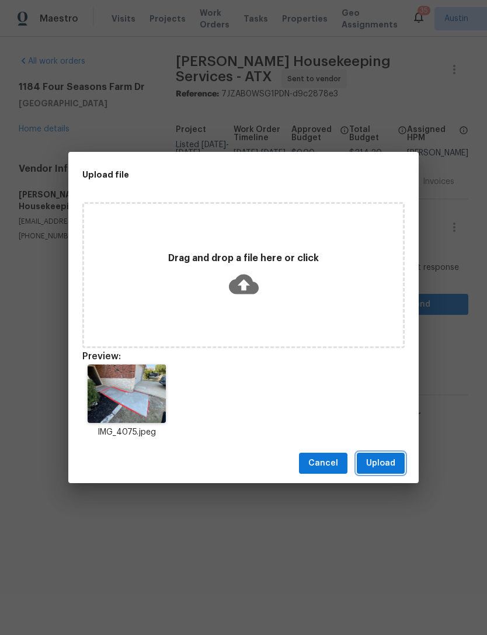
click at [397, 463] on button "Upload" at bounding box center [381, 464] width 48 height 22
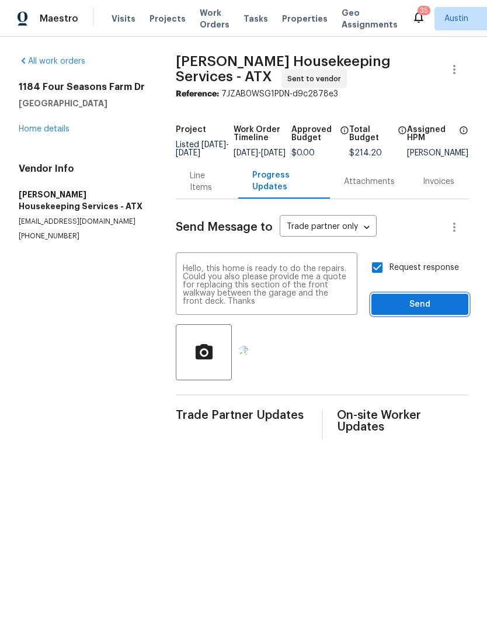
click at [447, 312] on span "Send" at bounding box center [420, 304] width 78 height 15
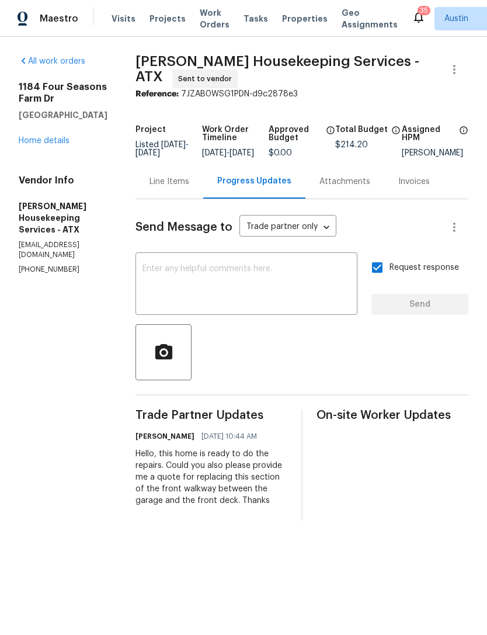
click at [189, 188] on div "Line Items" at bounding box center [170, 182] width 40 height 12
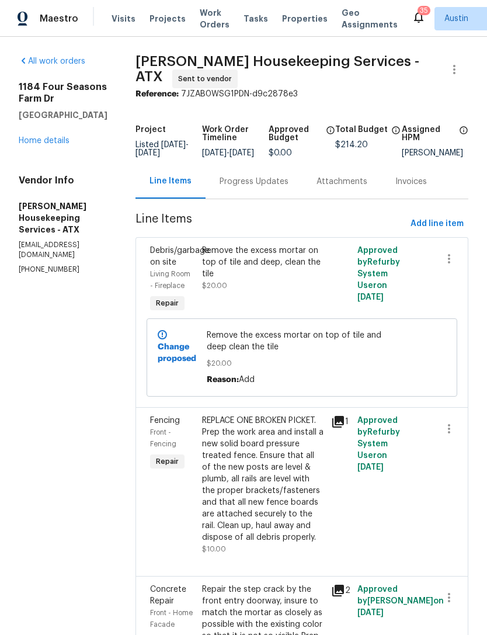
click at [63, 137] on link "Home details" at bounding box center [44, 141] width 51 height 8
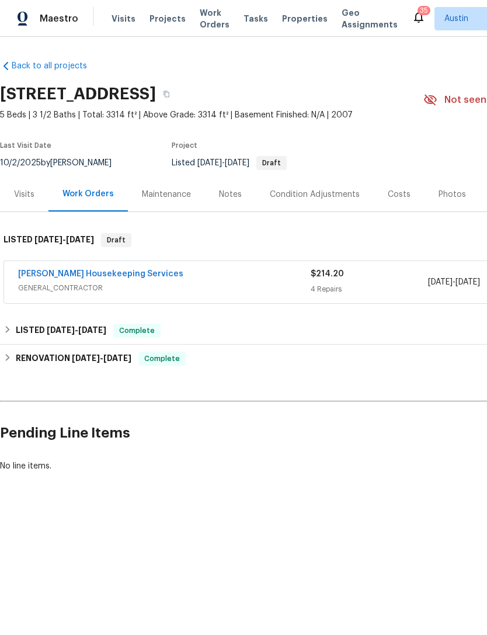
click at [115, 272] on link "[PERSON_NAME] Housekeeping Services" at bounding box center [100, 274] width 165 height 8
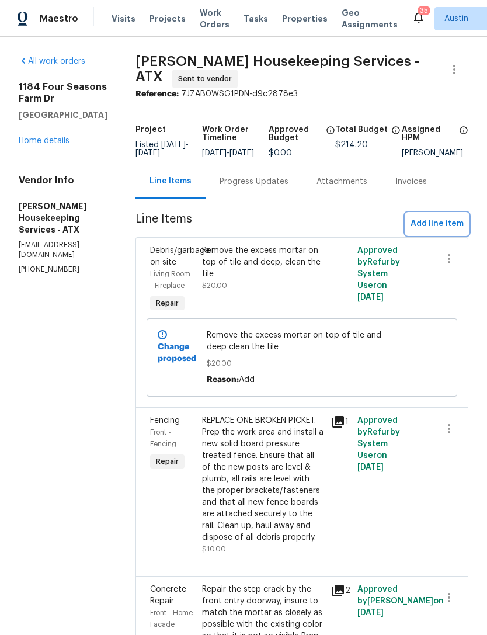
click at [439, 231] on span "Add line item" at bounding box center [437, 224] width 53 height 15
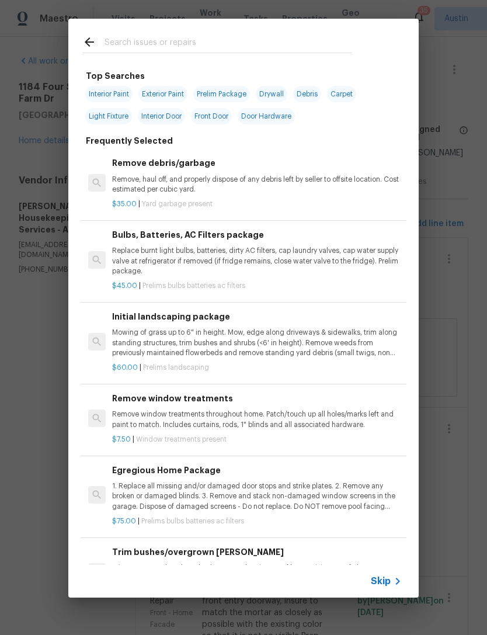
click at [214, 36] on input "text" at bounding box center [229, 44] width 248 height 18
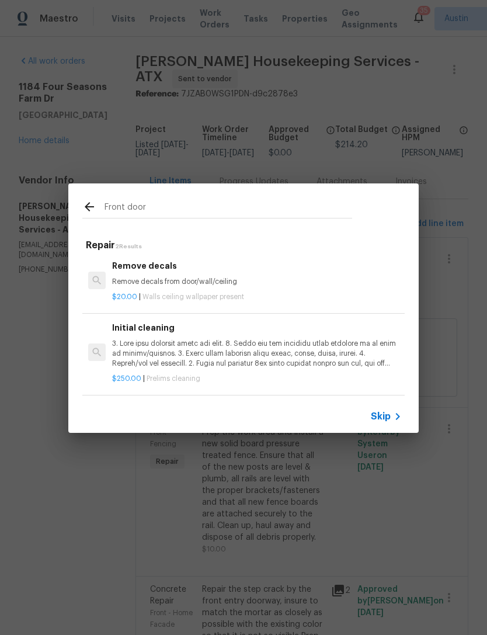
scroll to position [2, 0]
type input "F"
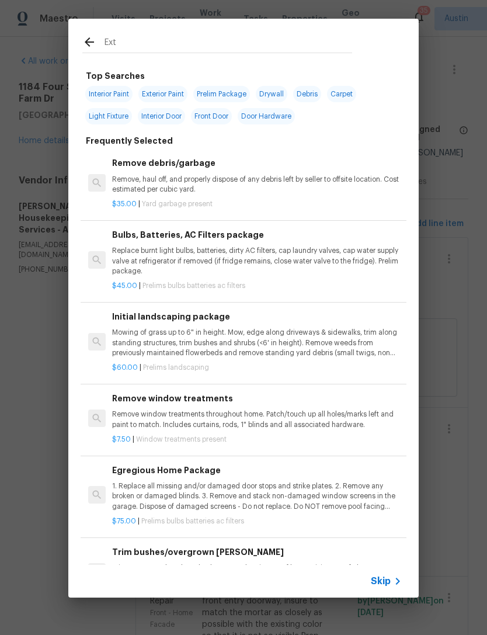
type input "Exte"
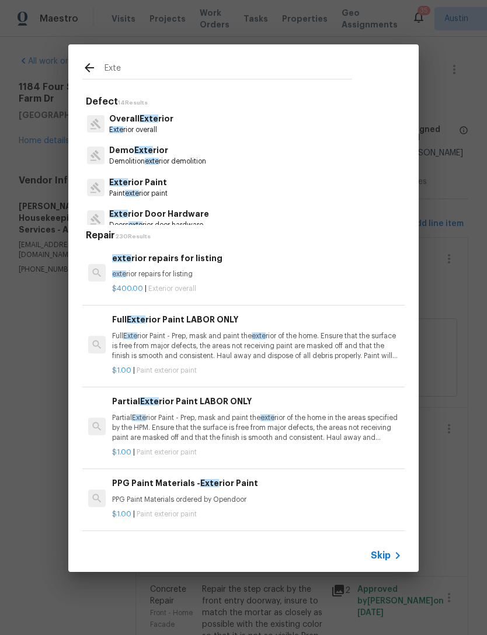
scroll to position [-1, 0]
click at [168, 188] on p "Exte rior Paint" at bounding box center [138, 183] width 58 height 12
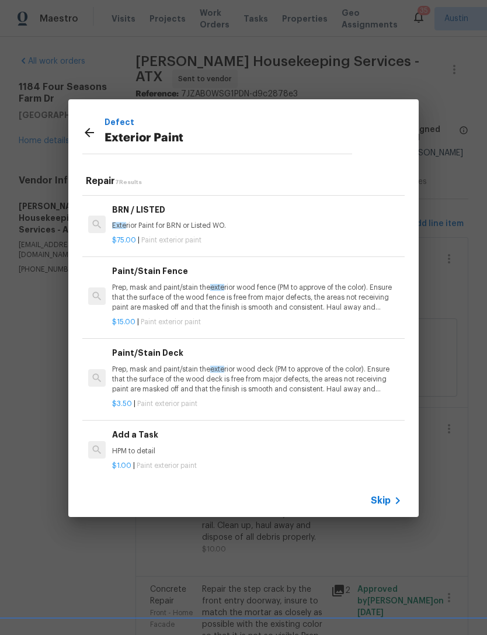
scroll to position [219, 0]
click at [222, 457] on div "$1.00 | Paint exterior paint" at bounding box center [257, 464] width 290 height 15
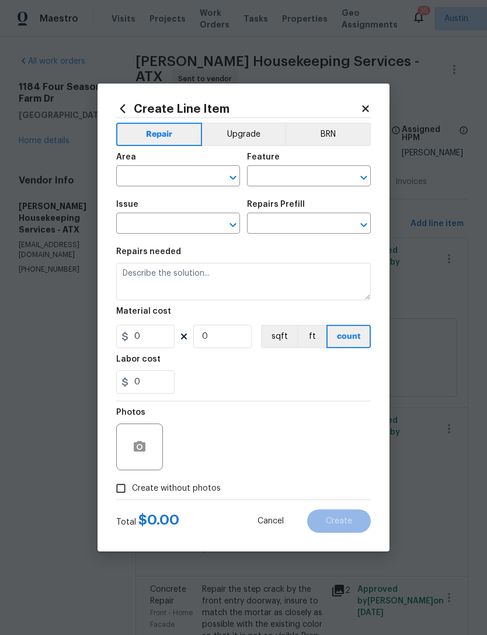
type input "Overall Paint"
type input "Exterior Paint"
type input "Add a Task $1.00"
type textarea "HPM to detail"
type input "1"
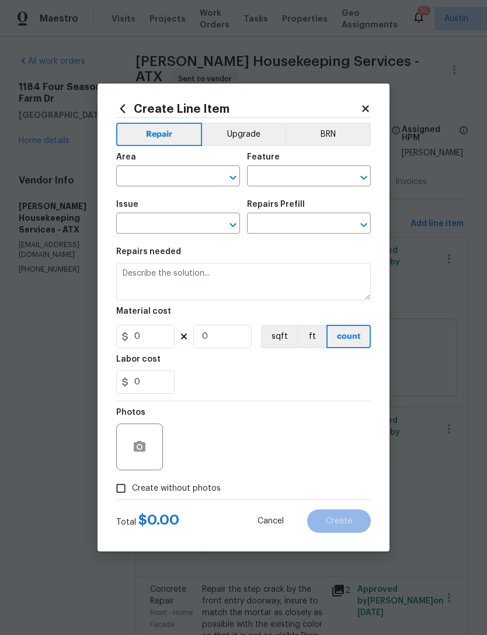
type input "1"
click at [191, 181] on input "text" at bounding box center [161, 177] width 91 height 18
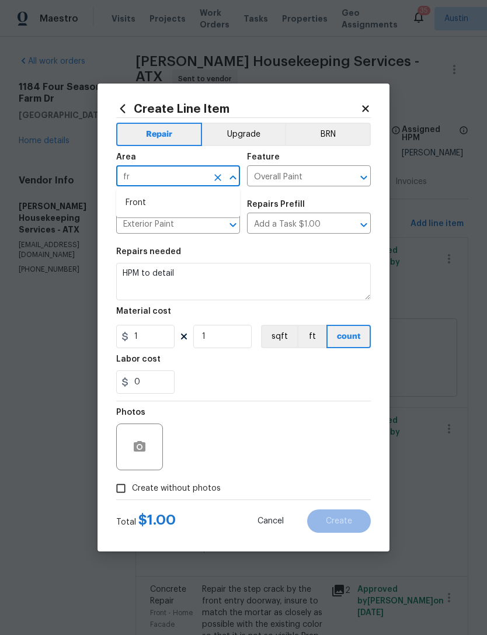
click at [185, 204] on li "Front" at bounding box center [178, 202] width 124 height 19
type input "Front"
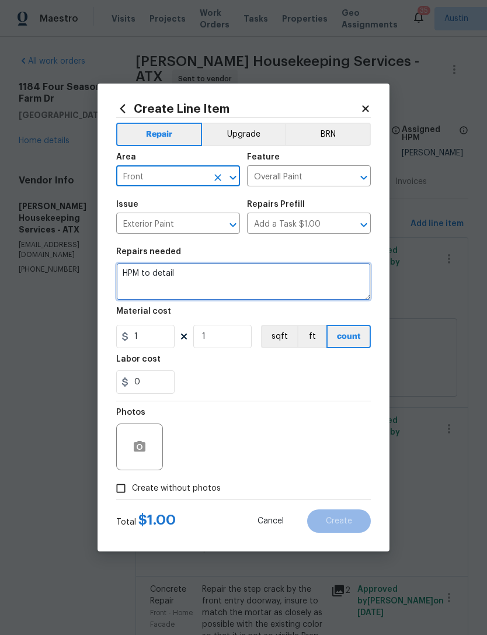
click at [199, 280] on textarea "HPM to detail" at bounding box center [243, 281] width 255 height 37
click at [164, 275] on textarea "HPM to detail" at bounding box center [243, 281] width 255 height 37
click at [163, 275] on textarea "HPM to detail" at bounding box center [243, 281] width 255 height 37
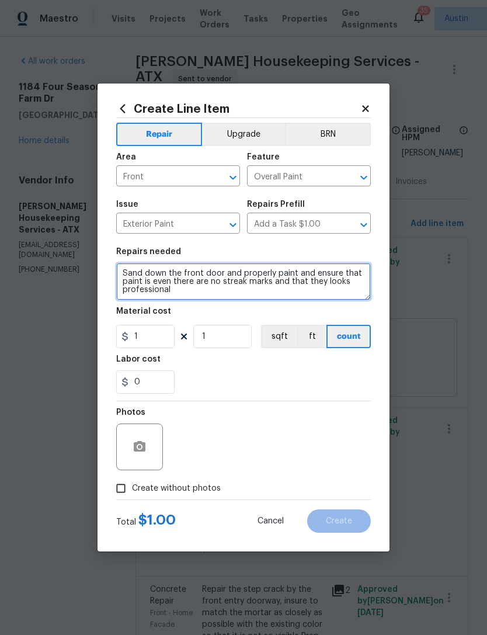
click at [250, 292] on textarea "Sand down the front door and properly paint and ensure that paint is even there…" at bounding box center [243, 281] width 255 height 37
click at [210, 297] on textarea "Sand down the front door and properly paint and ensure that paint is even there…" at bounding box center [243, 281] width 255 height 37
click at [316, 282] on textarea "Sand down the front door and properly paint and ensure that paint is even there…" at bounding box center [243, 281] width 255 height 37
type textarea "Sand down the front door and properly paint and ensure that paint is even there…"
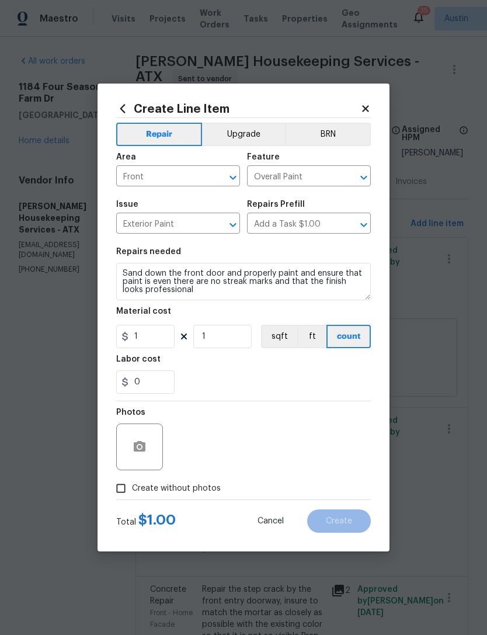
click at [276, 380] on div "0" at bounding box center [243, 382] width 255 height 23
click at [157, 342] on input "1" at bounding box center [145, 336] width 58 height 23
click at [268, 401] on section "Repairs needed Sand down the front door and properly paint and ensure that pain…" at bounding box center [243, 321] width 255 height 160
click at [148, 457] on button "button" at bounding box center [140, 447] width 28 height 28
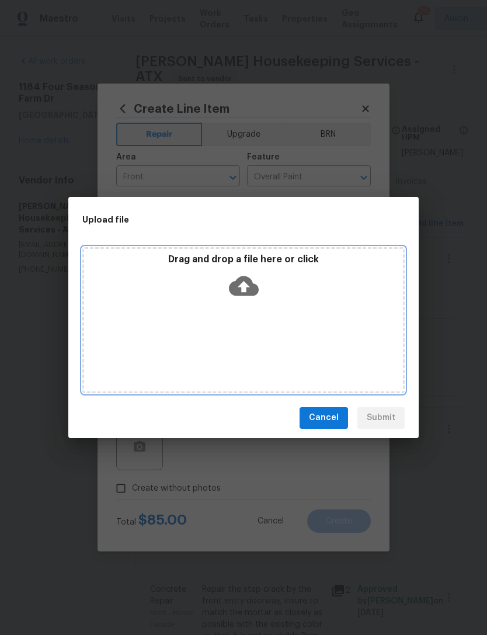
click at [217, 369] on div "Drag and drop a file here or click" at bounding box center [243, 320] width 323 height 146
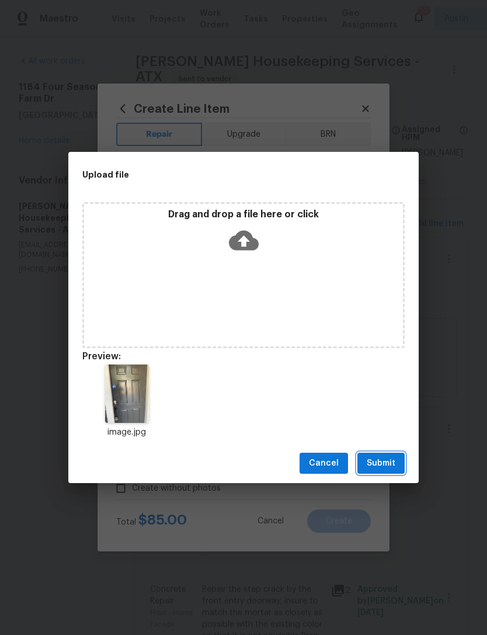
click at [388, 468] on span "Submit" at bounding box center [381, 463] width 29 height 15
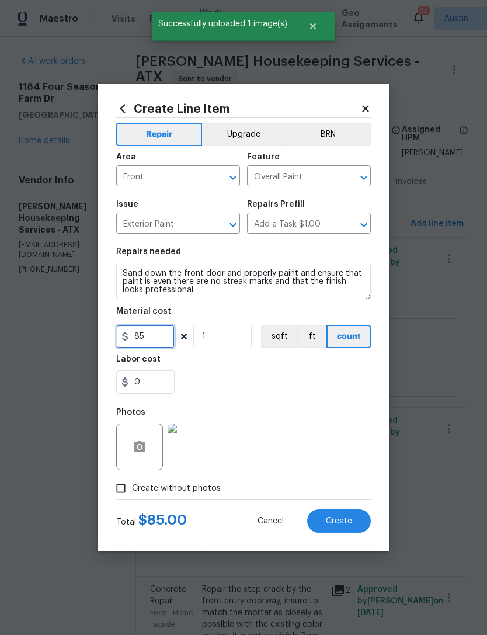
click at [147, 338] on input "85" at bounding box center [145, 336] width 58 height 23
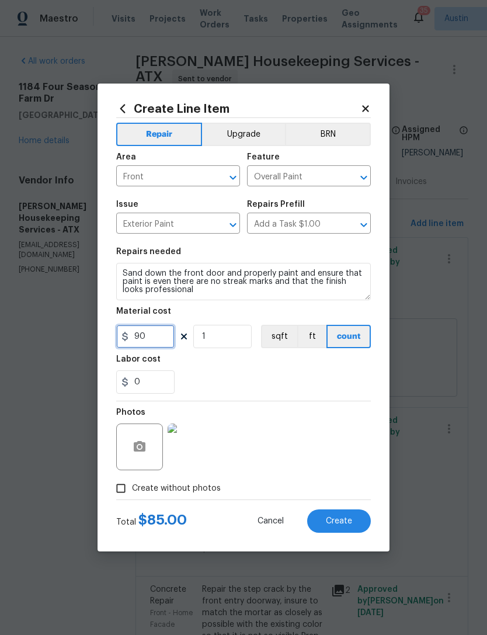
type input "90"
click at [291, 389] on div "0" at bounding box center [243, 382] width 255 height 23
click at [345, 525] on span "Create" at bounding box center [339, 521] width 26 height 9
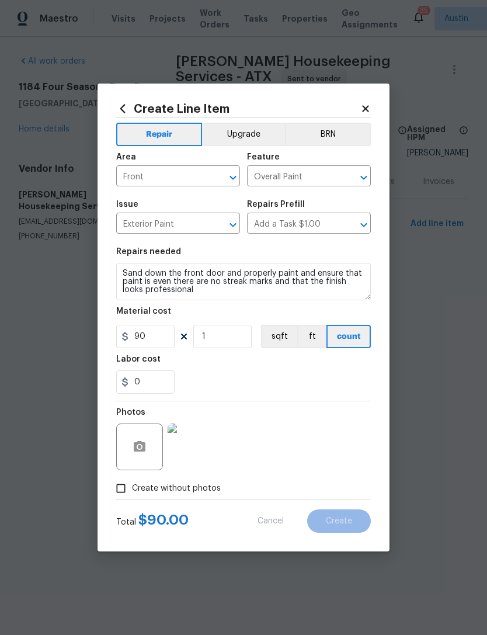
type input "0"
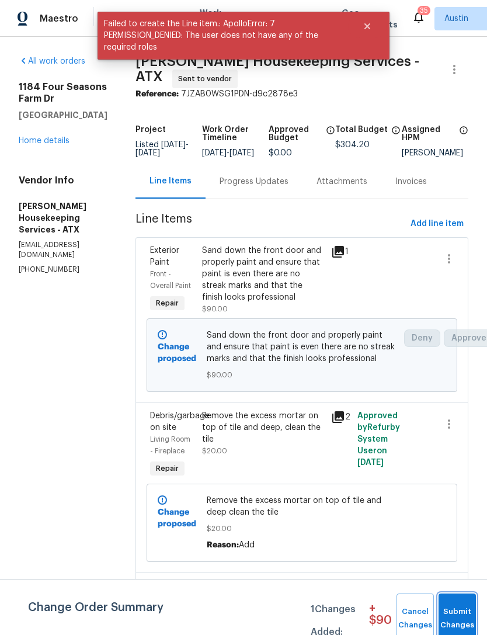
click at [462, 614] on span "Submit Changes" at bounding box center [458, 618] width 26 height 27
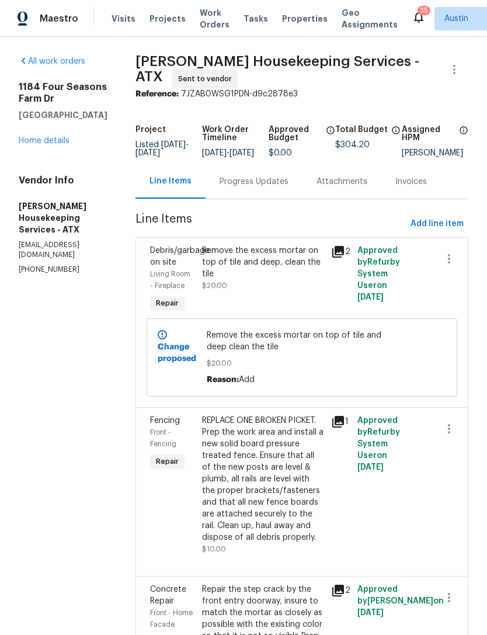
click at [303, 18] on span "Properties" at bounding box center [305, 19] width 46 height 12
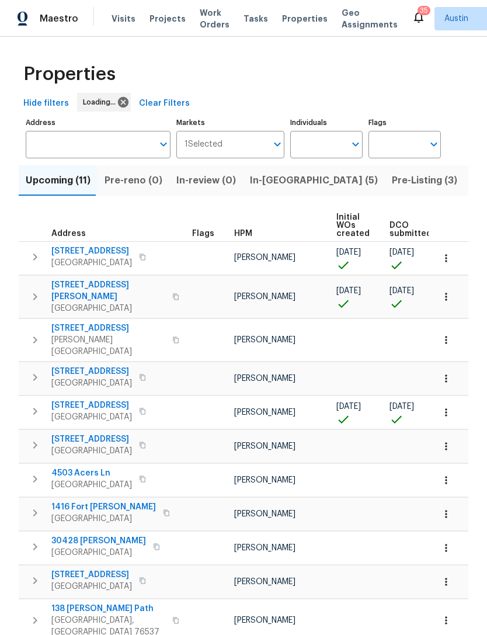
click at [269, 182] on span "In-reno (5)" at bounding box center [314, 180] width 128 height 16
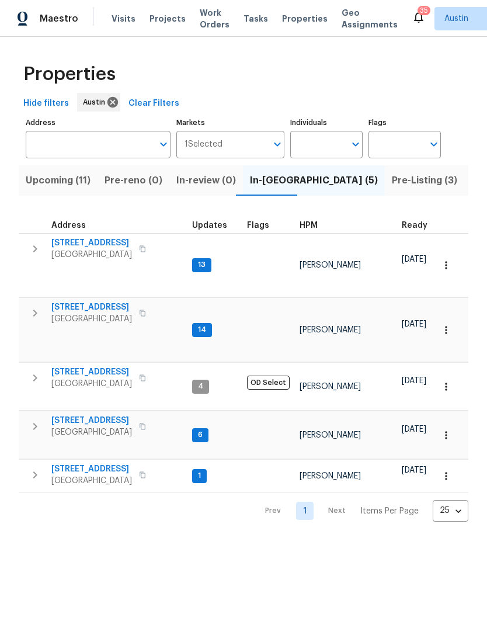
click at [95, 241] on span "[STREET_ADDRESS]" at bounding box center [91, 243] width 81 height 12
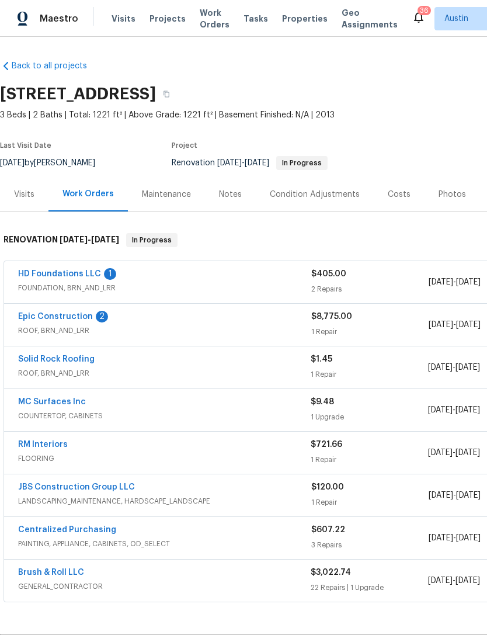
click at [33, 313] on link "Epic Construction" at bounding box center [55, 317] width 75 height 8
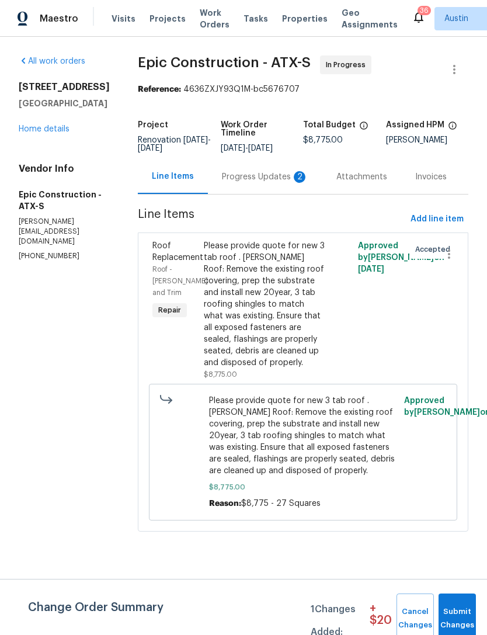
click at [251, 178] on div "Progress Updates 2" at bounding box center [265, 177] width 86 height 12
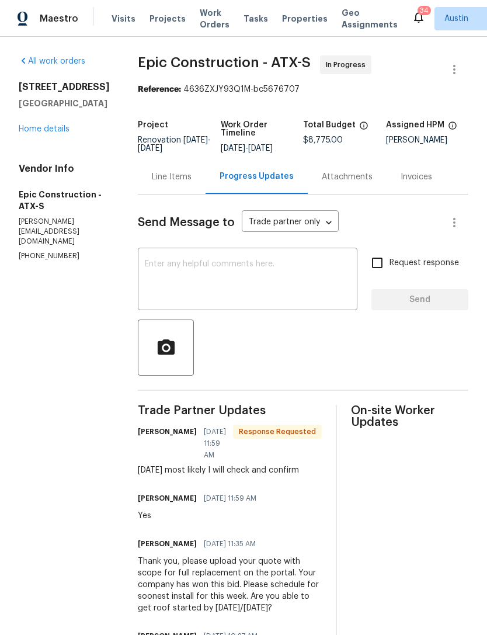
click at [351, 573] on div "On-site Worker Updates" at bounding box center [409, 574] width 117 height 338
click at [307, 271] on textarea at bounding box center [248, 280] width 206 height 41
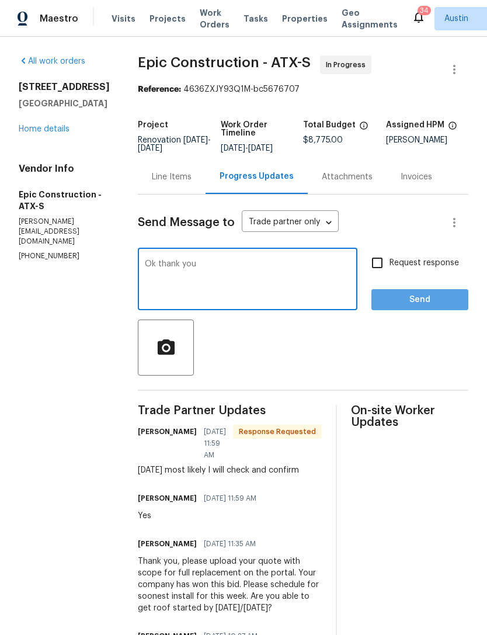
type textarea "Ok thank you"
click at [451, 309] on button "Send" at bounding box center [420, 300] width 97 height 22
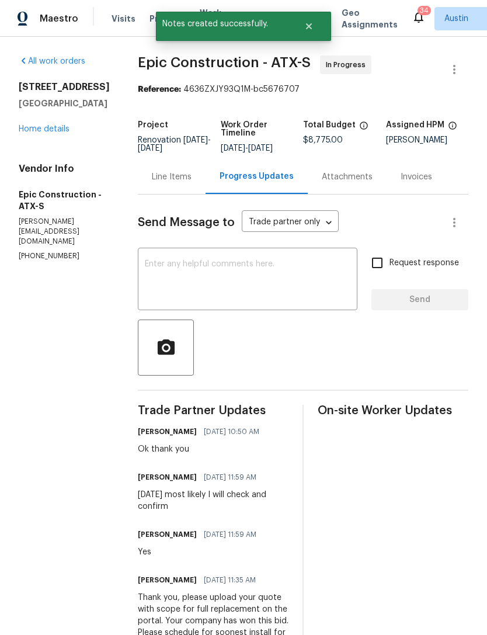
click at [19, 133] on link "Home details" at bounding box center [44, 129] width 51 height 8
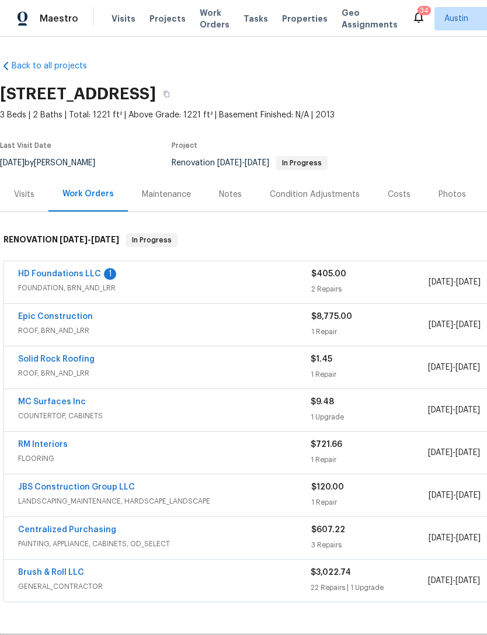
click at [27, 274] on link "HD Foundations LLC" at bounding box center [59, 274] width 83 height 8
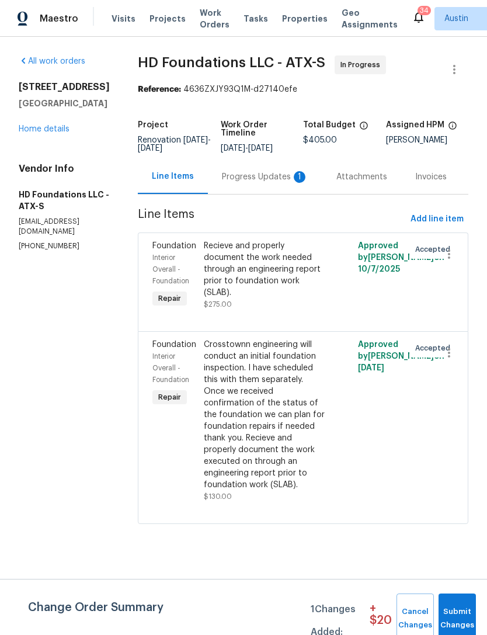
click at [283, 183] on div "Progress Updates 1" at bounding box center [265, 177] width 86 height 12
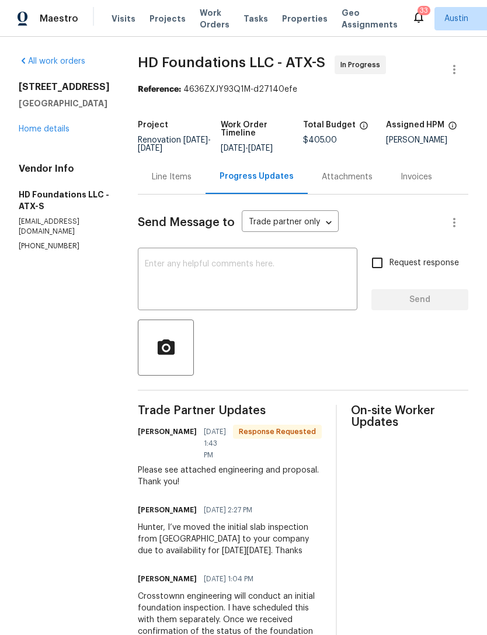
click at [26, 133] on link "Home details" at bounding box center [44, 129] width 51 height 8
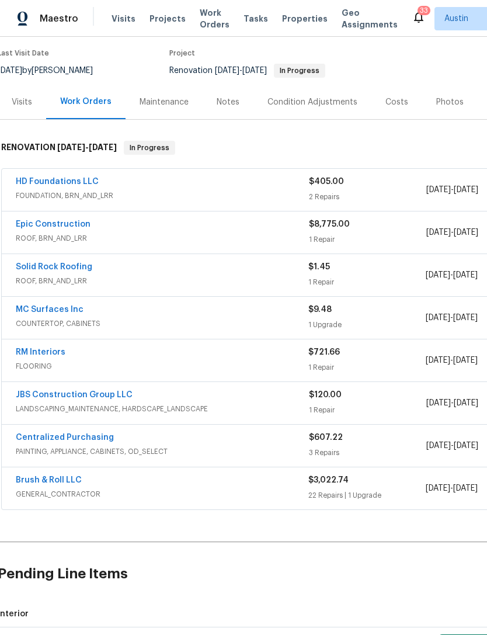
scroll to position [95, 4]
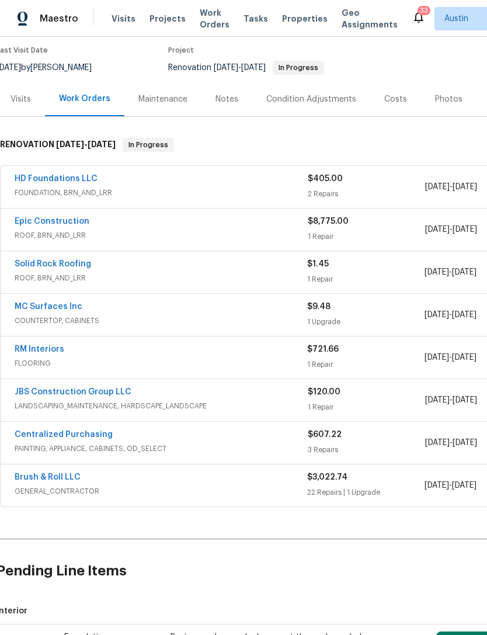
click at [225, 102] on div "Notes" at bounding box center [227, 100] width 23 height 12
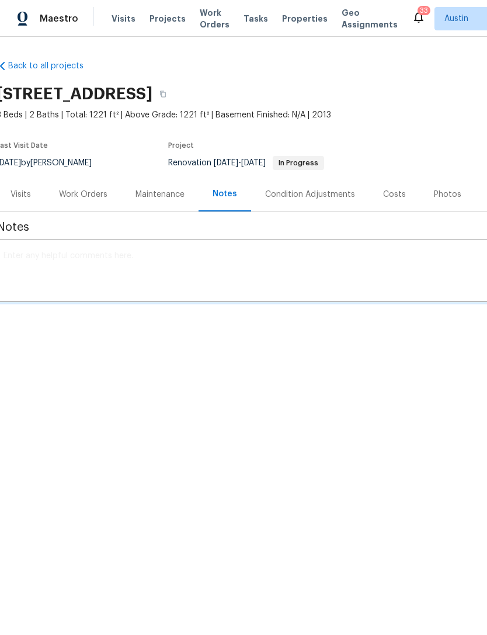
scroll to position [0, 4]
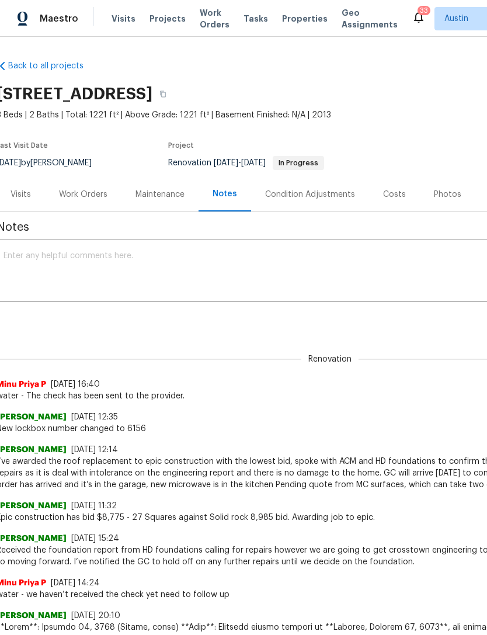
click at [179, 269] on textarea at bounding box center [327, 272] width 646 height 41
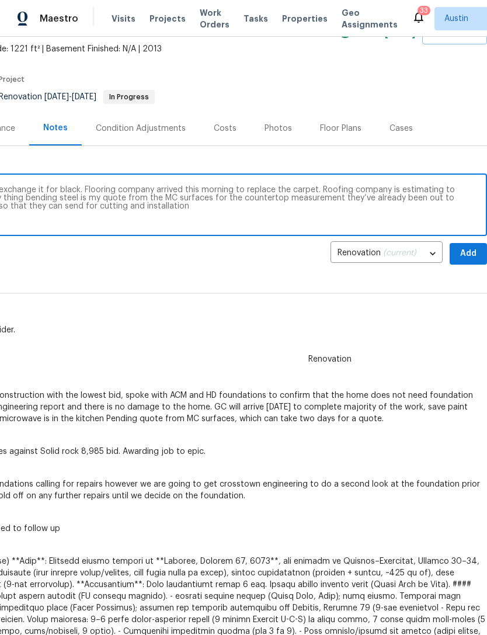
scroll to position [67, 173]
type textarea "Wrong color microwave received. Need to exchange it for black. Flooring company…"
click at [471, 258] on span "Add" at bounding box center [468, 253] width 19 height 15
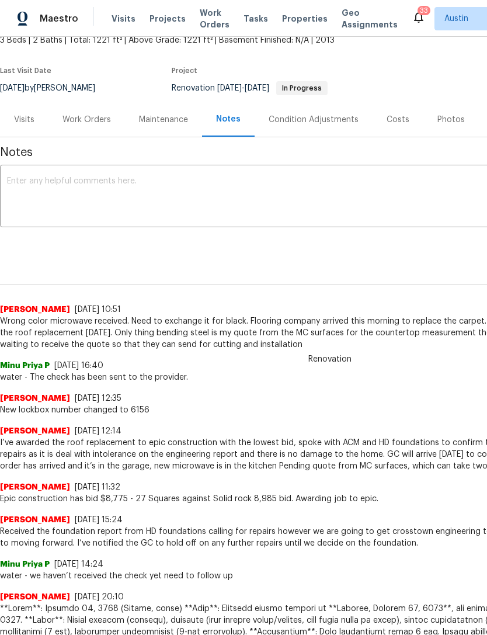
scroll to position [75, 0]
